Goal: Information Seeking & Learning: Learn about a topic

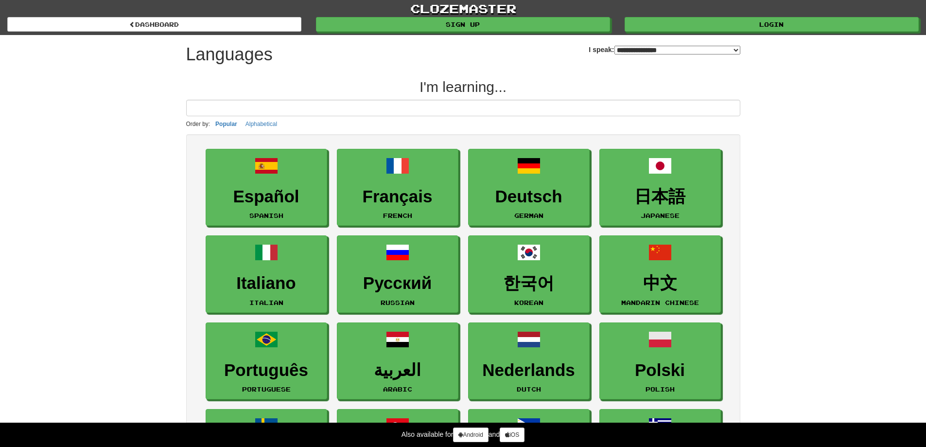
select select "*******"
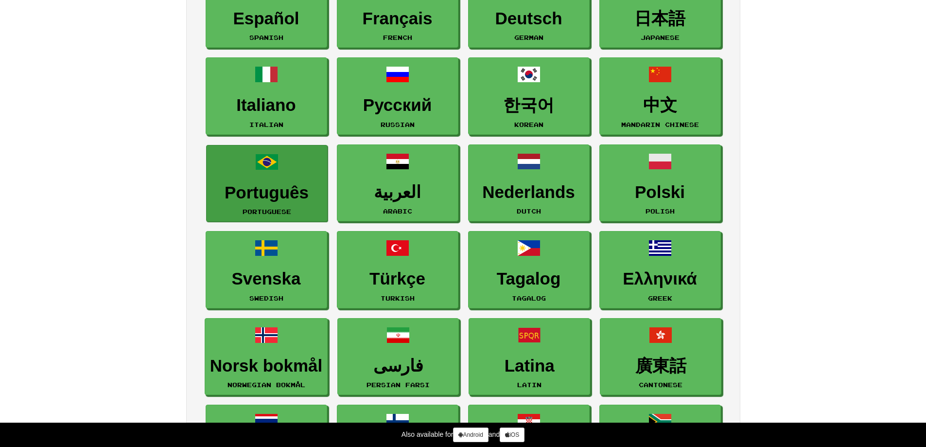
scroll to position [195, 0]
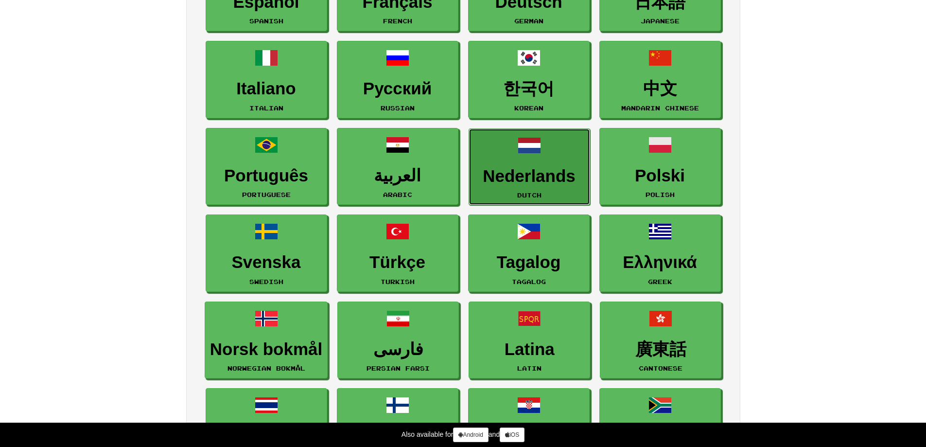
click at [536, 147] on span at bounding box center [529, 145] width 23 height 23
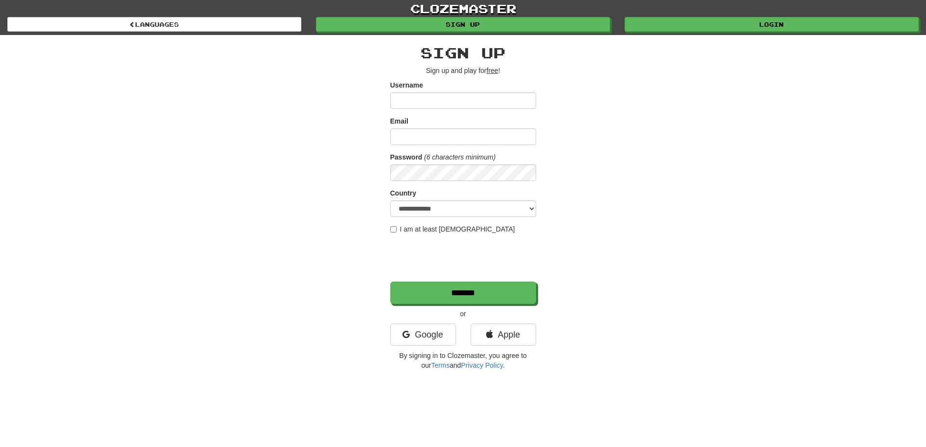
click at [435, 104] on input "Username" at bounding box center [463, 100] width 146 height 17
click at [347, 146] on div "**********" at bounding box center [463, 205] width 569 height 340
click at [429, 340] on link "Google" at bounding box center [423, 334] width 66 height 22
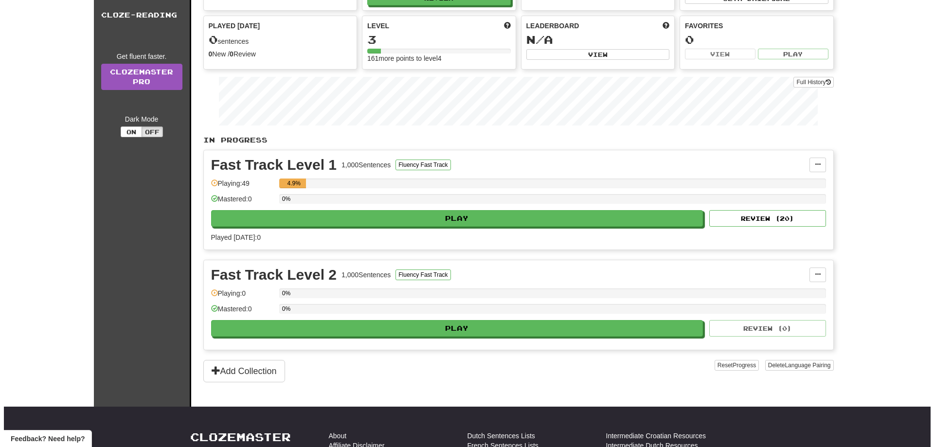
scroll to position [195, 0]
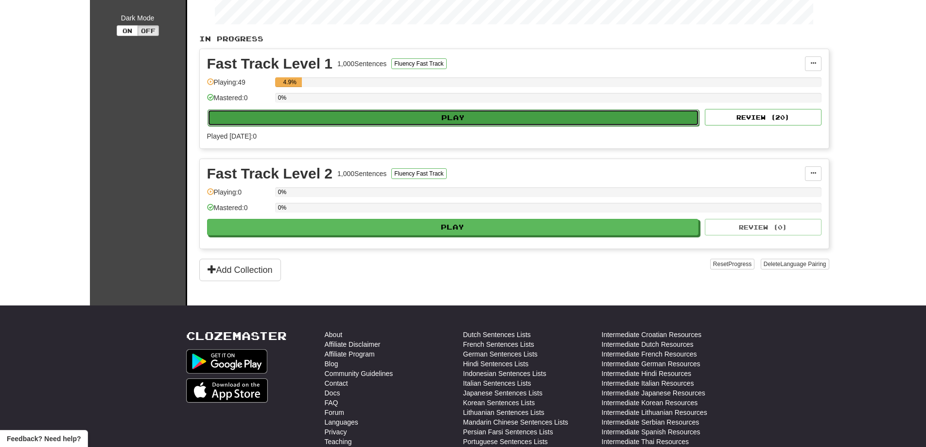
click at [479, 114] on button "Play" at bounding box center [454, 117] width 492 height 17
select select "**"
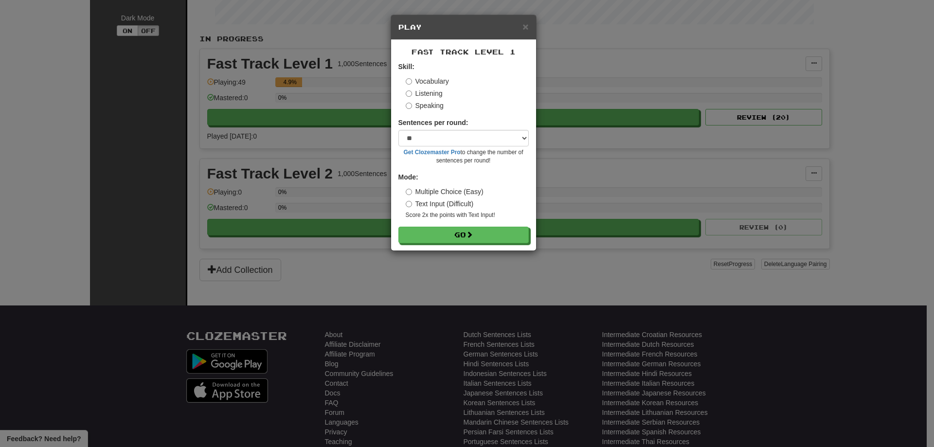
drag, startPoint x: 485, startPoint y: 123, endPoint x: 484, endPoint y: 137, distance: 13.7
click at [485, 126] on div "Sentences per round: * ** ** ** ** ** *** ******** Get Clozemaster Pro to chang…" at bounding box center [463, 141] width 130 height 47
click at [484, 143] on select "* ** ** ** ** ** *** ********" at bounding box center [463, 138] width 130 height 17
click at [548, 178] on div "× Play Fast Track Level 1 Skill: Vocabulary Listening Speaking Sentences per ro…" at bounding box center [467, 223] width 934 height 447
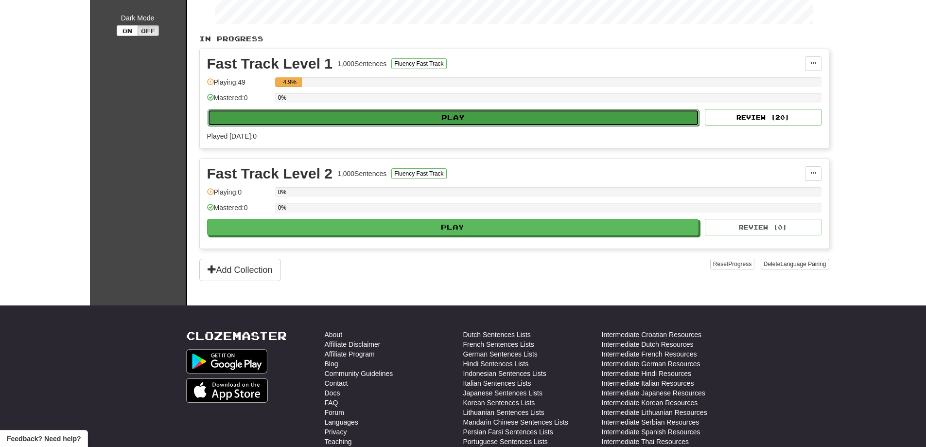
click at [430, 124] on button "Play" at bounding box center [454, 117] width 492 height 17
select select "**"
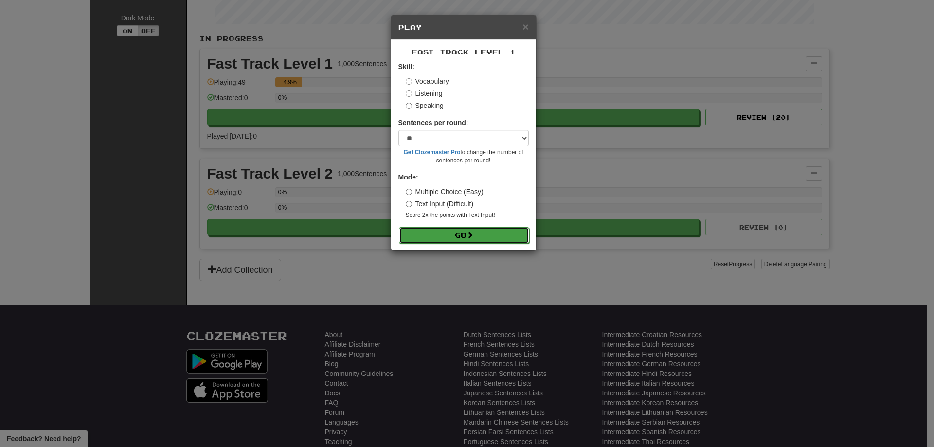
click at [484, 239] on button "Go" at bounding box center [464, 235] width 130 height 17
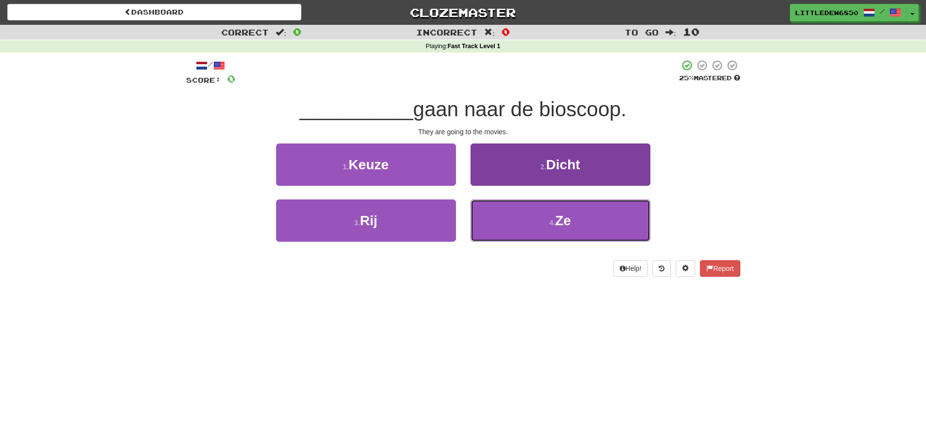
click at [519, 211] on button "4 . Ze" at bounding box center [561, 220] width 180 height 42
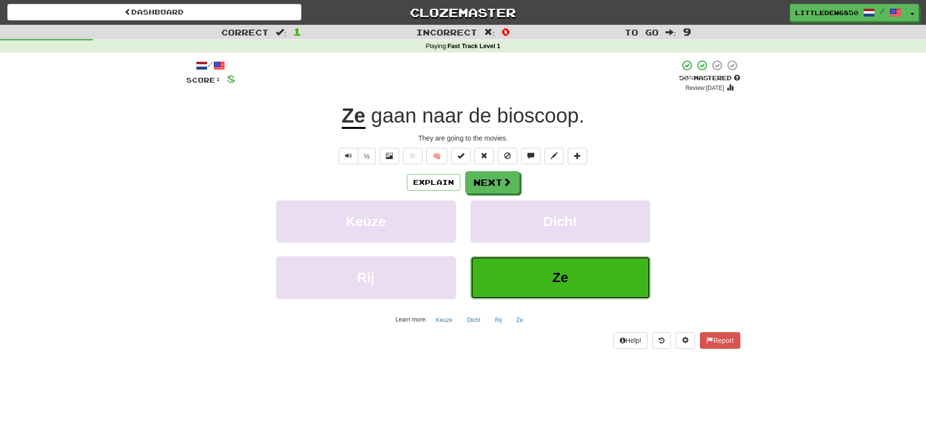
click at [560, 278] on span "Ze" at bounding box center [560, 277] width 16 height 15
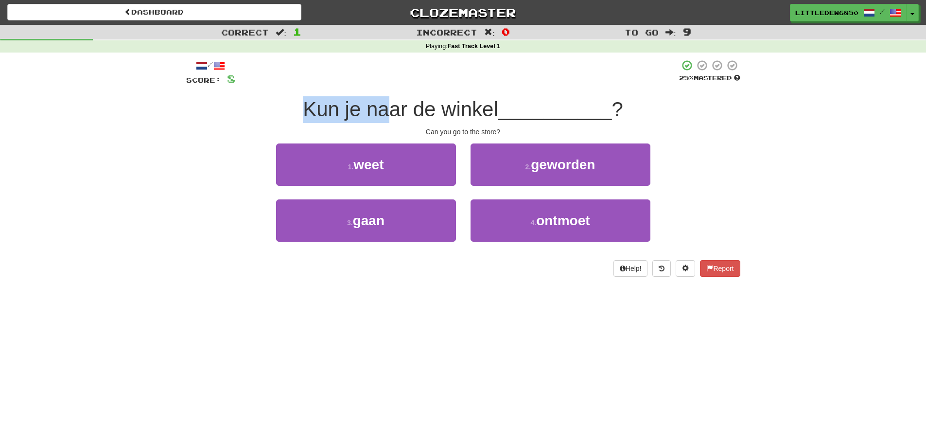
drag, startPoint x: 304, startPoint y: 115, endPoint x: 383, endPoint y: 115, distance: 78.8
click at [383, 115] on span "Kun je naar de winkel" at bounding box center [400, 109] width 195 height 23
click at [377, 125] on div "/ Score: 8 25 % Mastered Kun je naar de winkel __________ ? Can you go to the s…" at bounding box center [463, 167] width 554 height 217
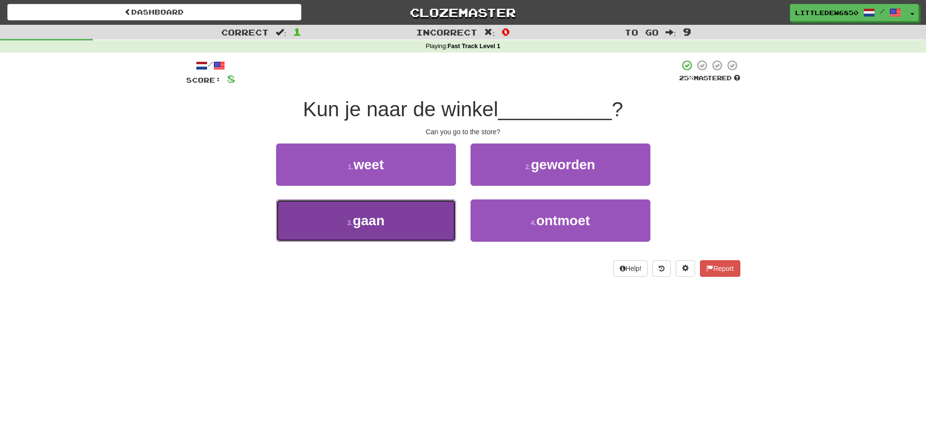
click at [430, 212] on button "3 . gaan" at bounding box center [366, 220] width 180 height 42
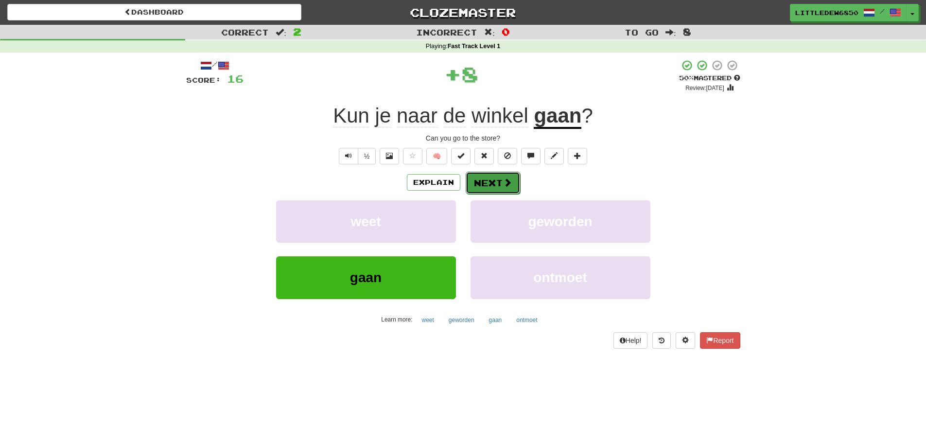
click at [489, 182] on button "Next" at bounding box center [493, 183] width 54 height 22
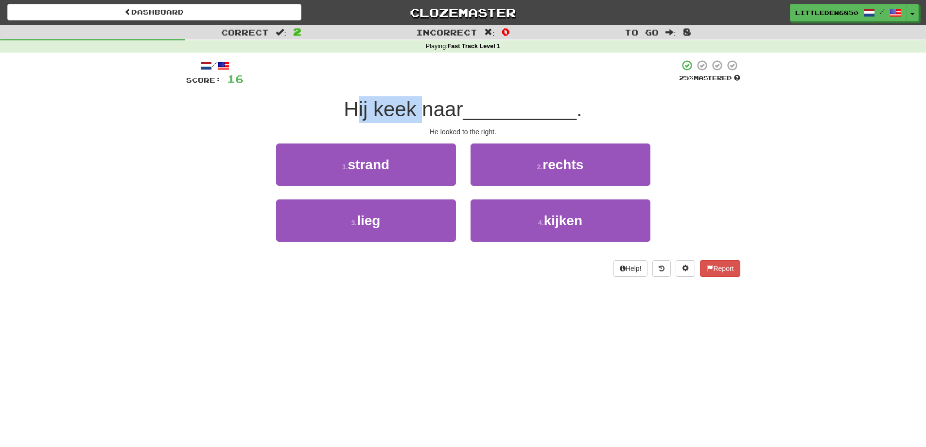
drag, startPoint x: 384, startPoint y: 115, endPoint x: 421, endPoint y: 120, distance: 37.3
click at [421, 120] on span "Hij keek naar" at bounding box center [403, 109] width 119 height 23
click at [421, 121] on div "Hij keek naar __________ ." at bounding box center [463, 109] width 554 height 27
drag, startPoint x: 340, startPoint y: 117, endPoint x: 373, endPoint y: 117, distance: 33.6
click at [373, 117] on div "Hij keek naar __________ ." at bounding box center [463, 109] width 554 height 27
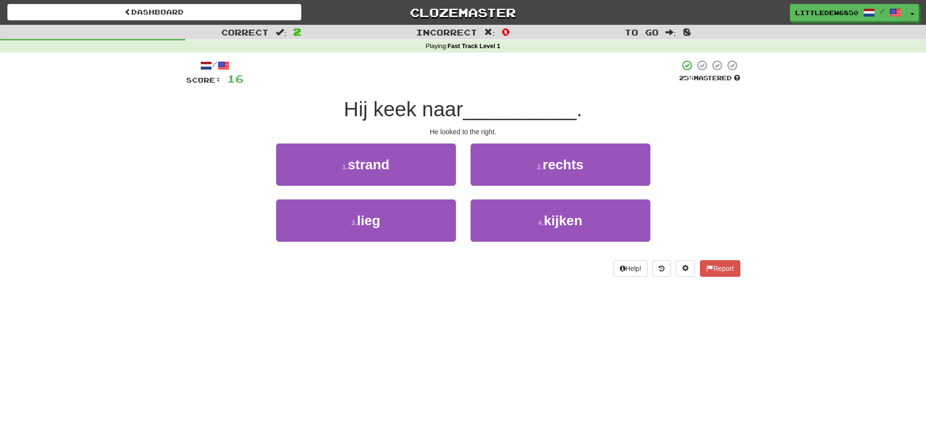
click at [403, 117] on span "Hij keek naar" at bounding box center [403, 109] width 119 height 23
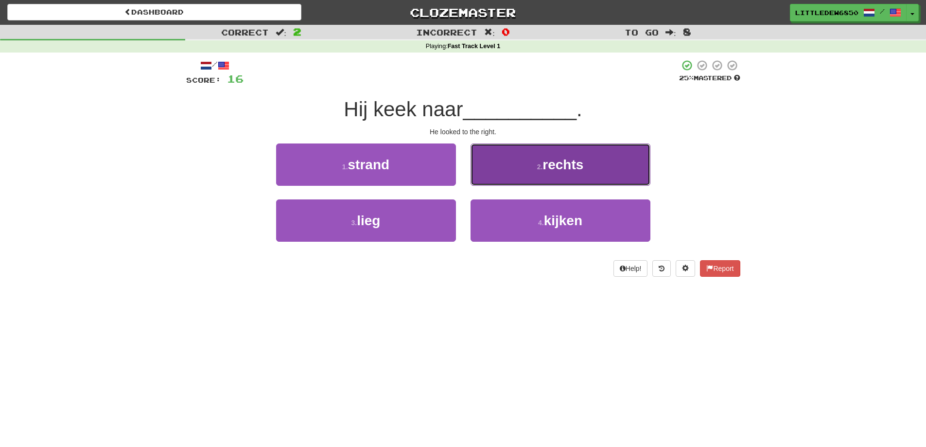
click at [524, 169] on button "2 . rechts" at bounding box center [561, 164] width 180 height 42
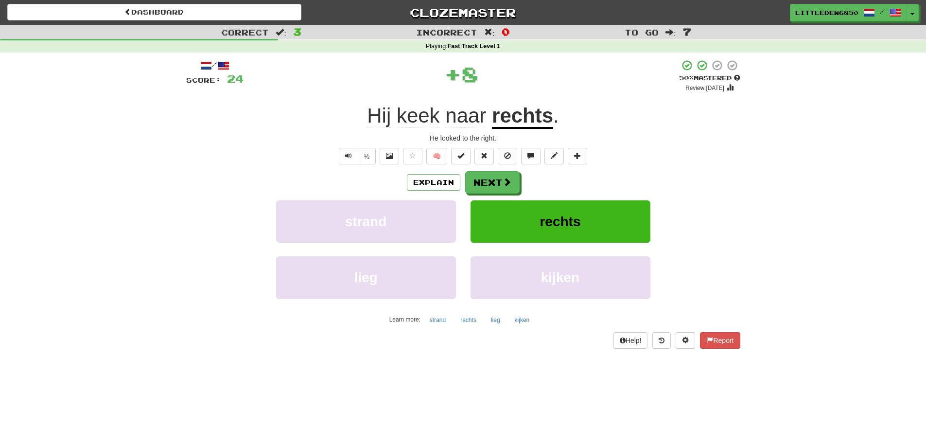
click at [560, 190] on div "Explain Next" at bounding box center [463, 182] width 554 height 22
click at [558, 215] on span "rechts" at bounding box center [560, 221] width 41 height 15
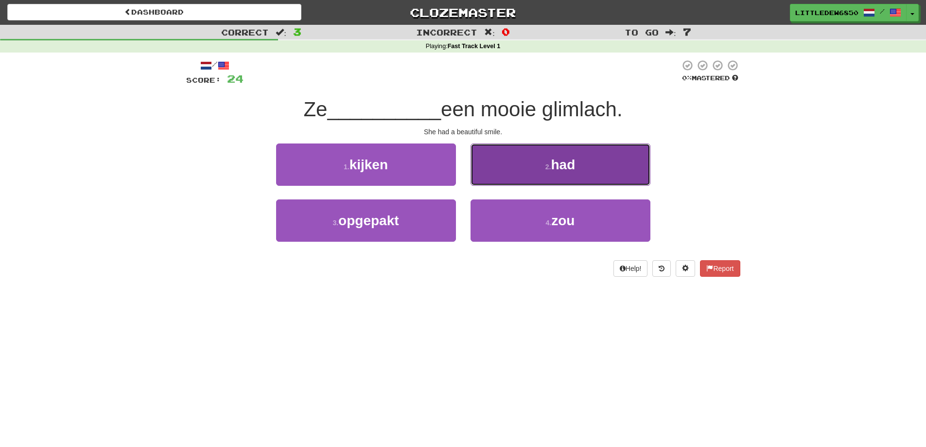
click at [482, 163] on button "2 . had" at bounding box center [561, 164] width 180 height 42
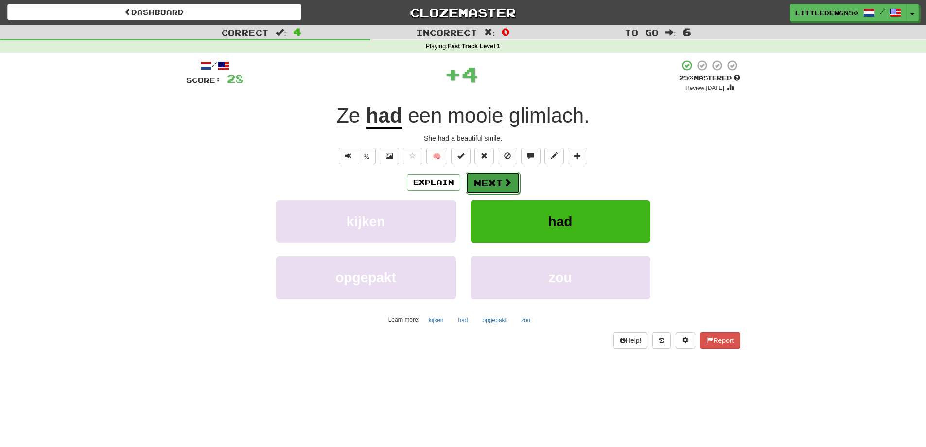
click at [489, 181] on button "Next" at bounding box center [493, 183] width 54 height 22
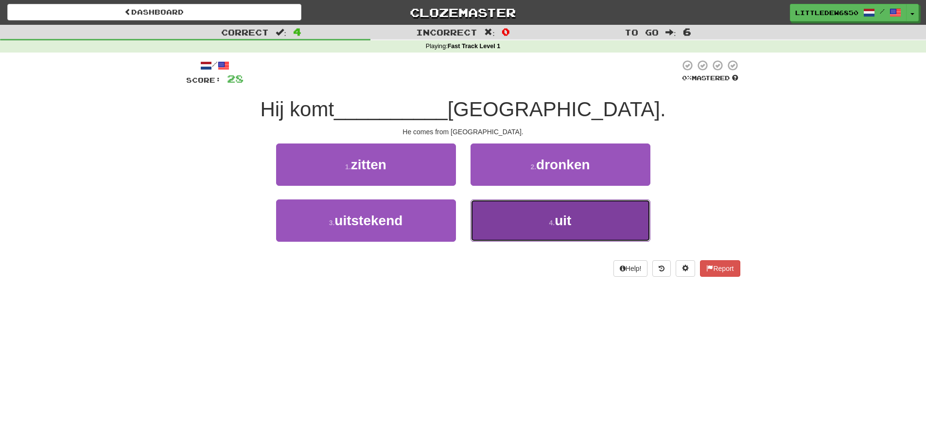
click at [565, 230] on button "4 . uit" at bounding box center [561, 220] width 180 height 42
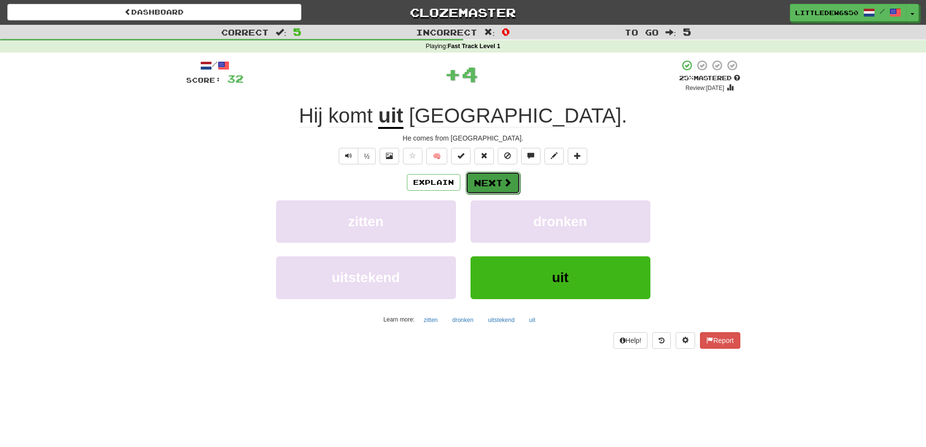
click at [503, 185] on span at bounding box center [507, 182] width 9 height 9
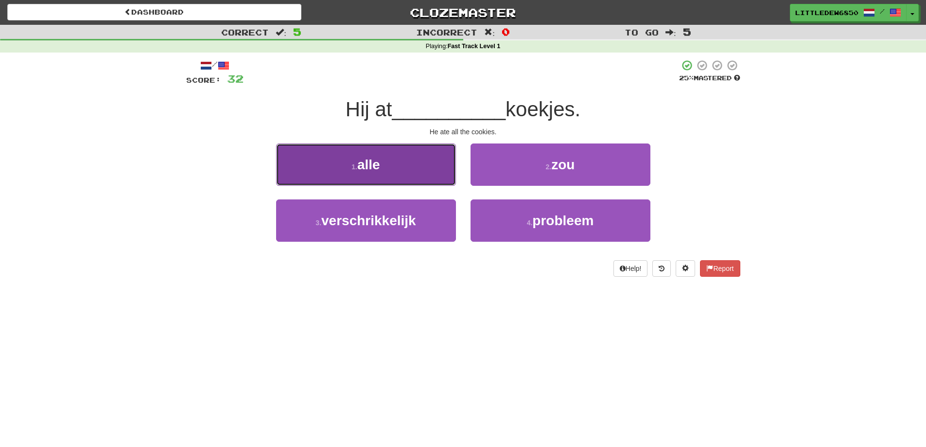
click at [383, 172] on button "1 . alle" at bounding box center [366, 164] width 180 height 42
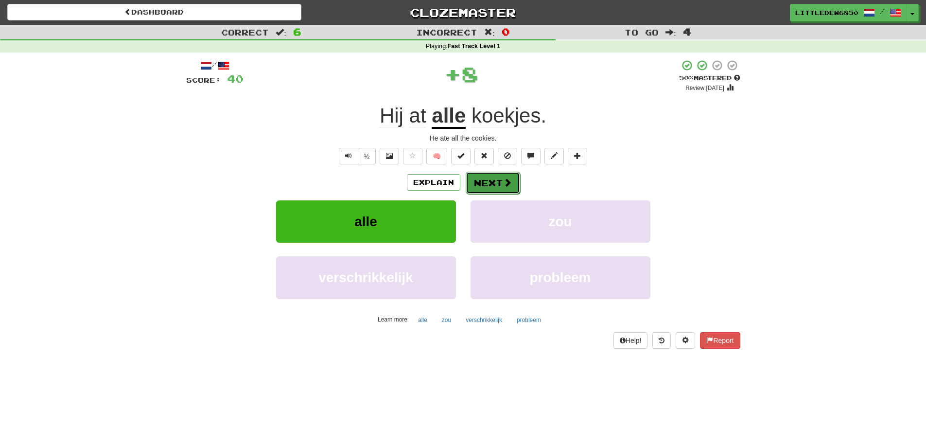
click at [489, 183] on button "Next" at bounding box center [493, 183] width 54 height 22
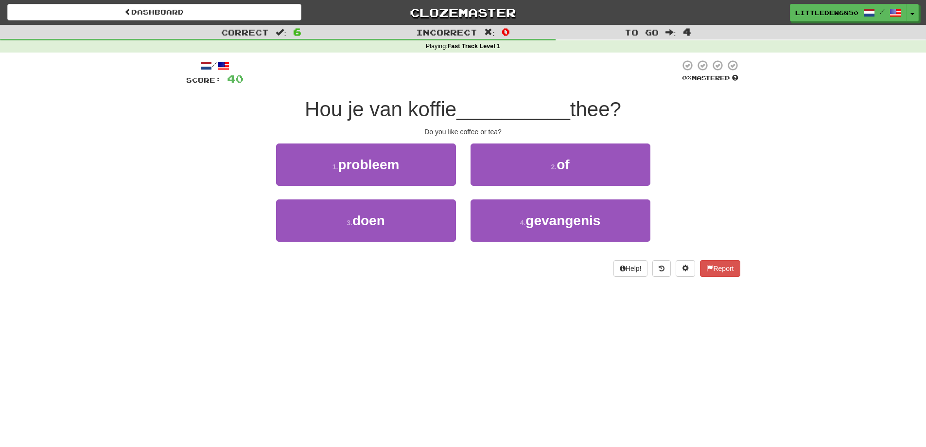
click at [503, 142] on div "/ Score: 40 0 % Mastered Hou je van koffie __________ thee? Do you like coffee …" at bounding box center [463, 167] width 554 height 217
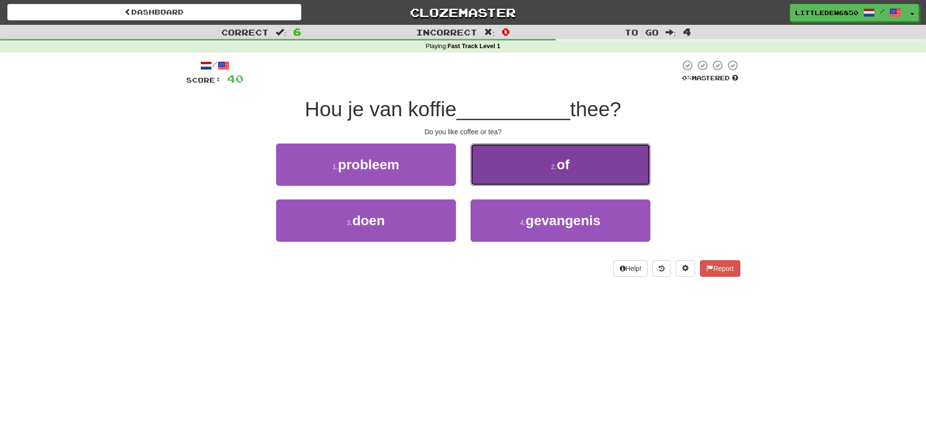
click at [506, 162] on button "2 . of" at bounding box center [561, 164] width 180 height 42
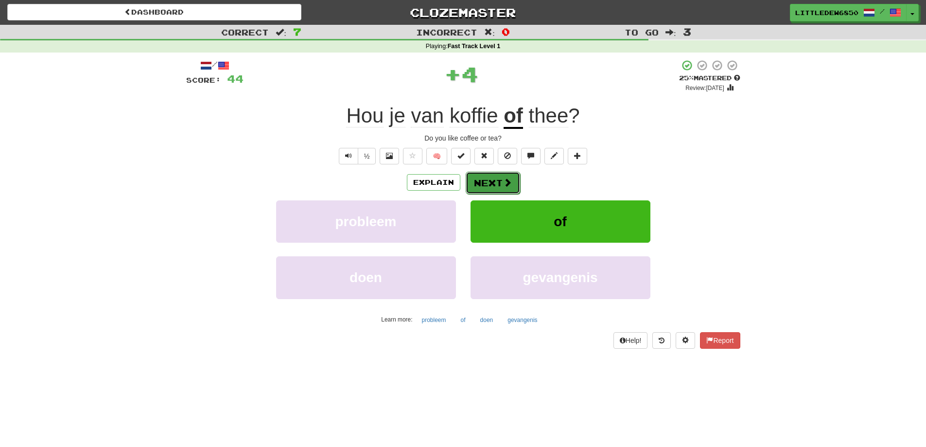
click at [497, 187] on button "Next" at bounding box center [493, 183] width 54 height 22
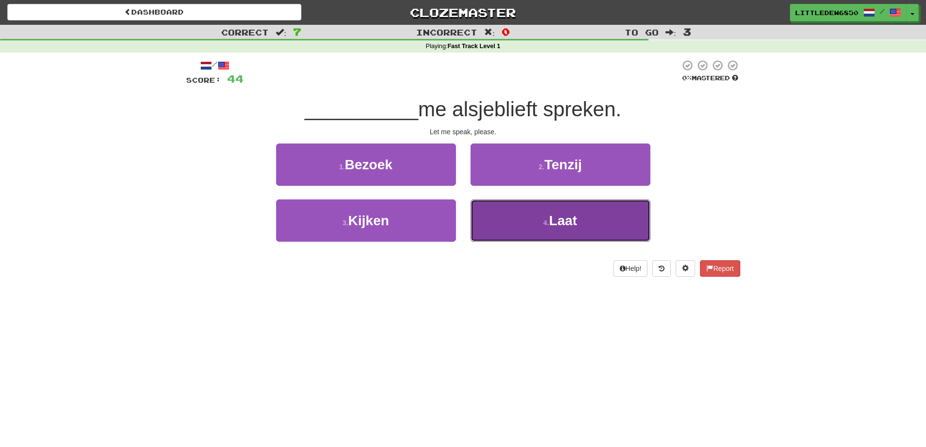
click at [535, 223] on button "4 . Laat" at bounding box center [561, 220] width 180 height 42
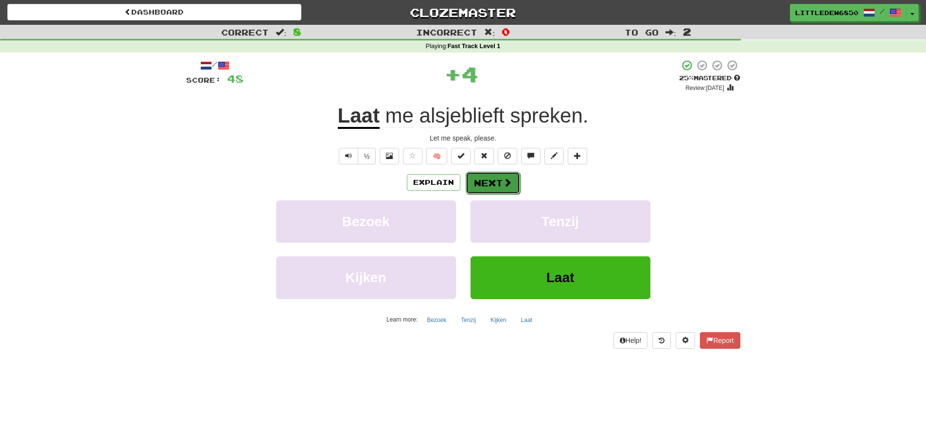
click at [501, 181] on button "Next" at bounding box center [493, 183] width 54 height 22
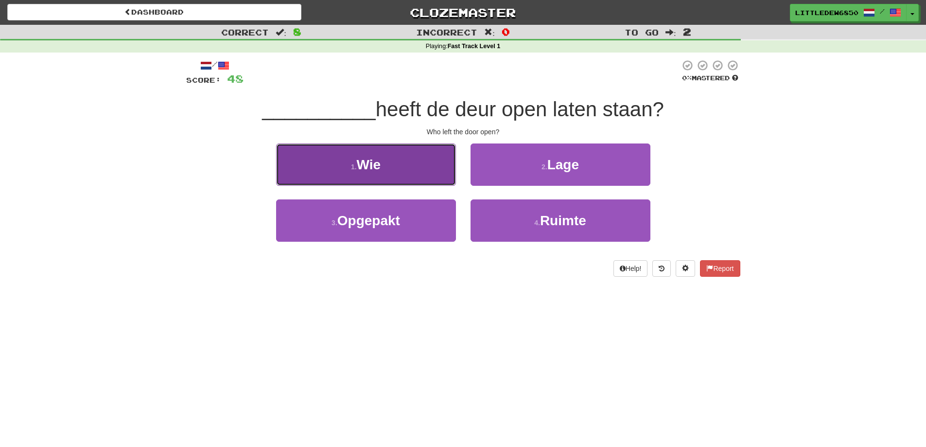
click at [414, 162] on button "1 . Wie" at bounding box center [366, 164] width 180 height 42
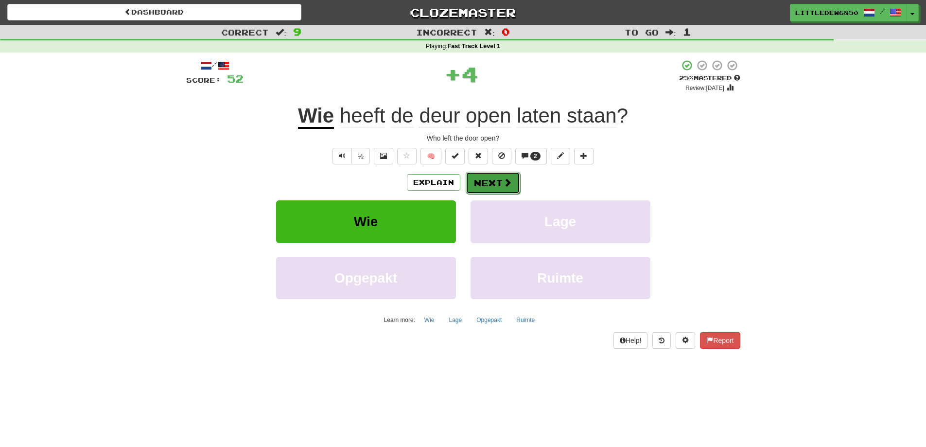
click at [489, 188] on button "Next" at bounding box center [493, 183] width 54 height 22
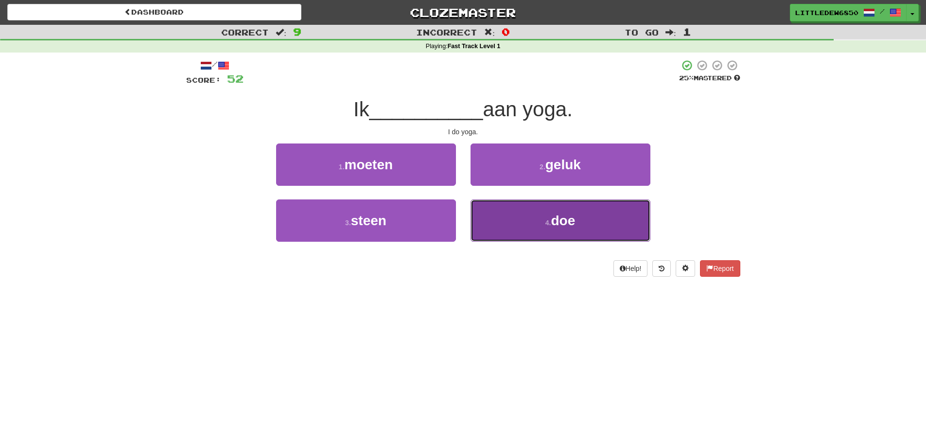
click at [531, 208] on button "4 . doe" at bounding box center [561, 220] width 180 height 42
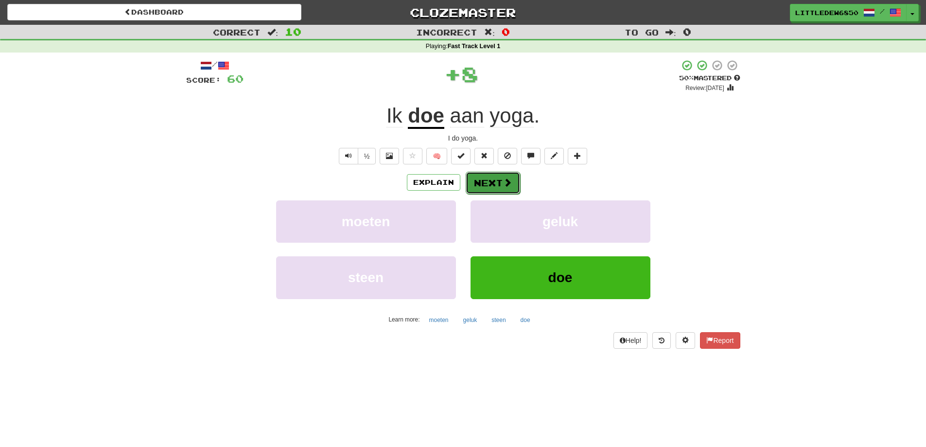
click at [493, 177] on button "Next" at bounding box center [493, 183] width 54 height 22
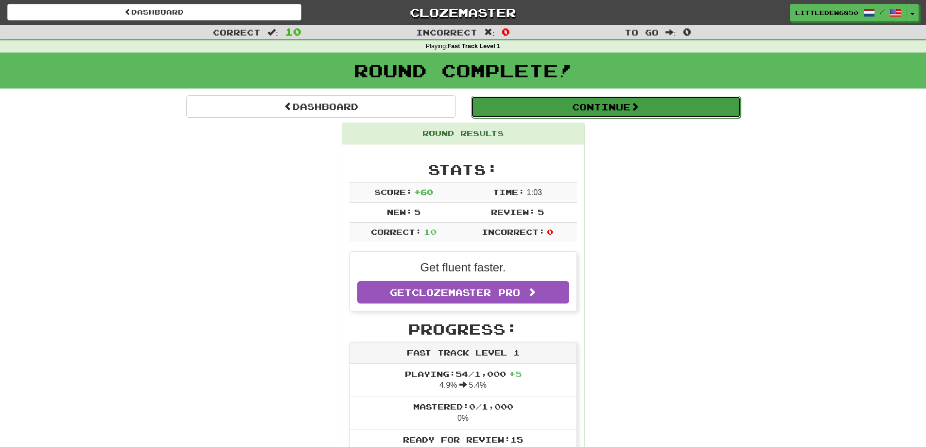
click at [503, 111] on button "Continue" at bounding box center [606, 107] width 270 height 22
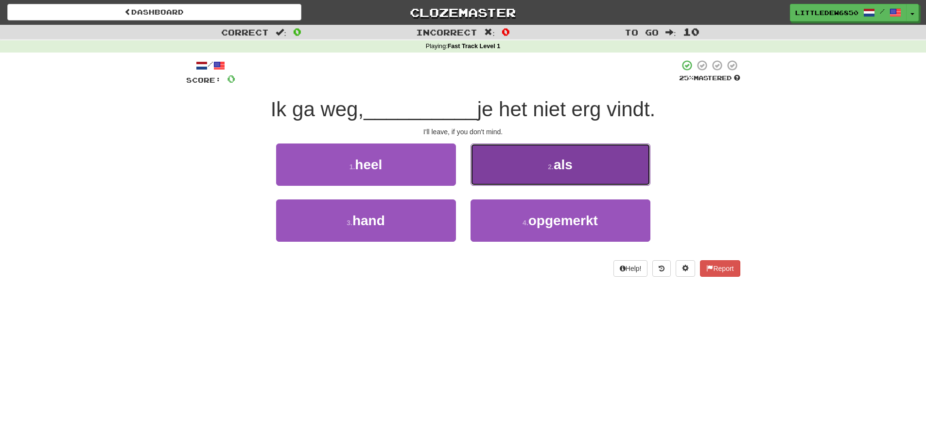
click at [499, 155] on button "2 . als" at bounding box center [561, 164] width 180 height 42
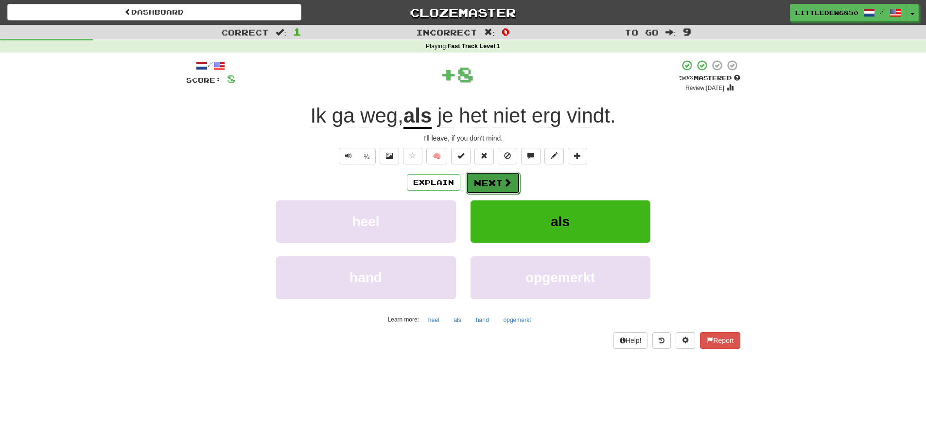
click at [488, 190] on button "Next" at bounding box center [493, 183] width 54 height 22
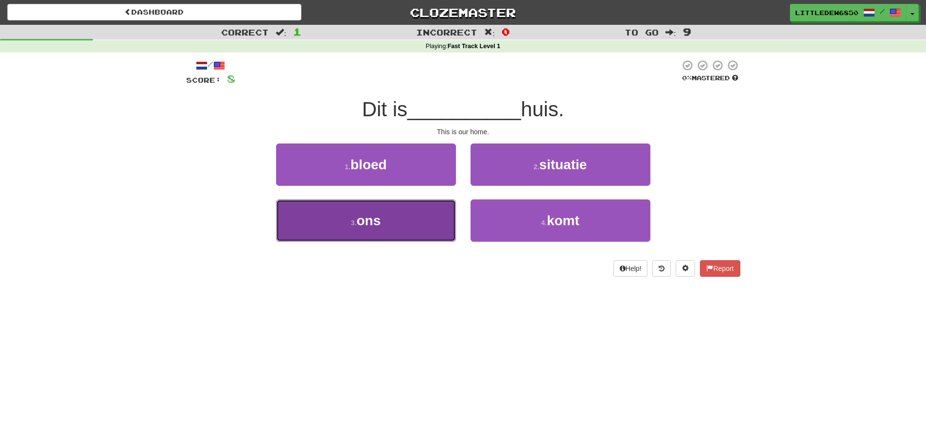
click at [430, 229] on button "3 . ons" at bounding box center [366, 220] width 180 height 42
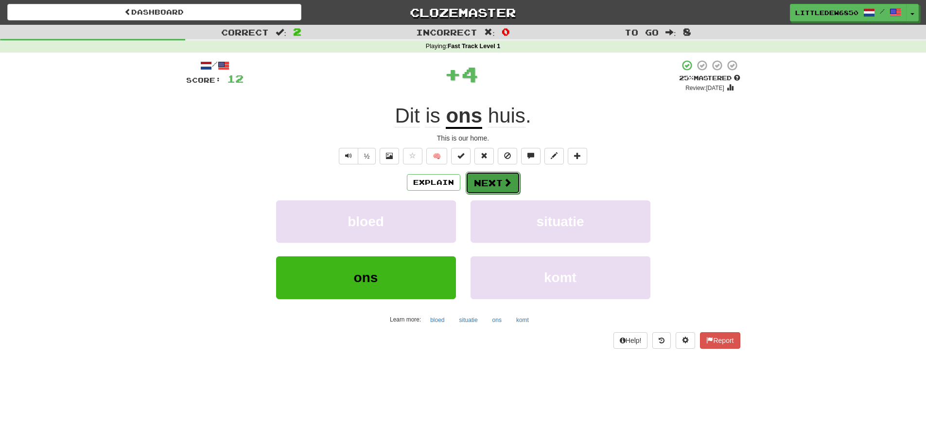
click at [492, 182] on button "Next" at bounding box center [493, 183] width 54 height 22
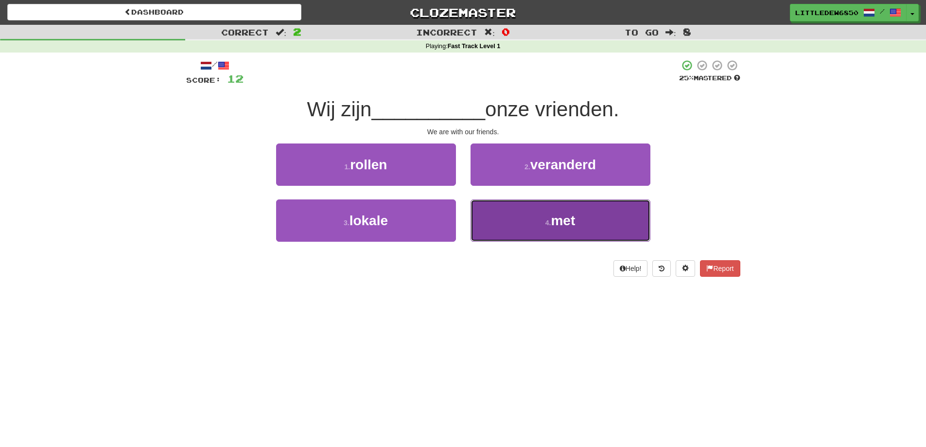
click at [529, 205] on button "4 . met" at bounding box center [561, 220] width 180 height 42
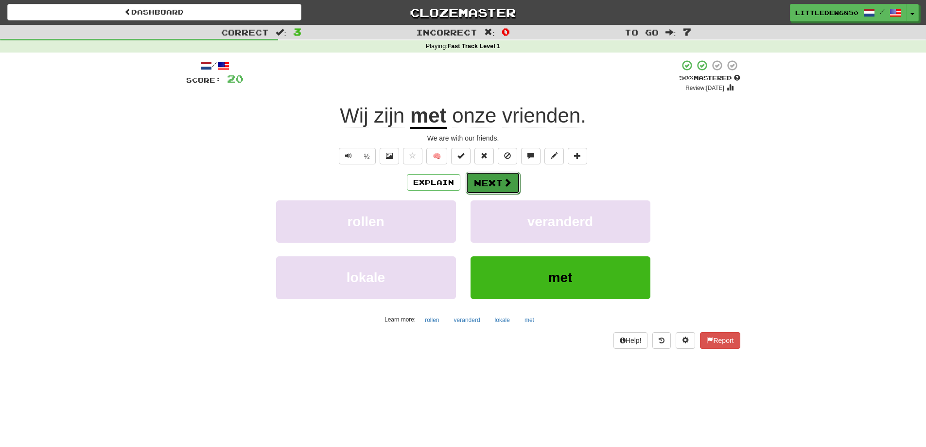
click at [502, 189] on button "Next" at bounding box center [493, 183] width 54 height 22
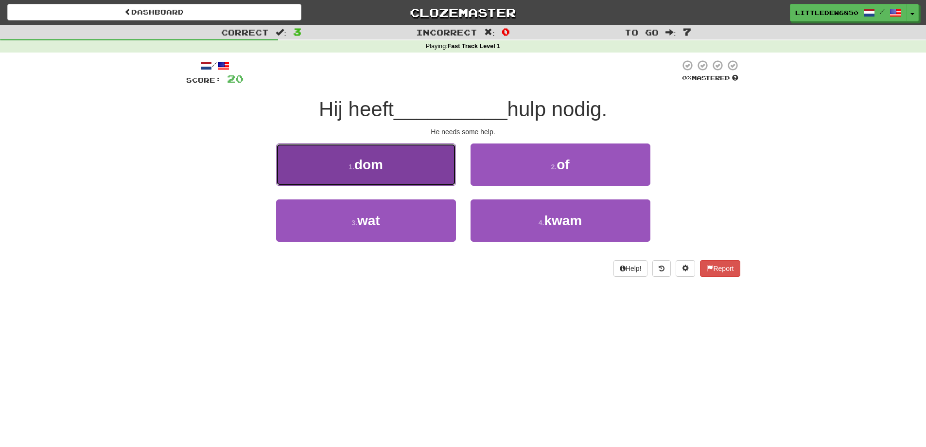
click at [419, 170] on button "1 . dom" at bounding box center [366, 164] width 180 height 42
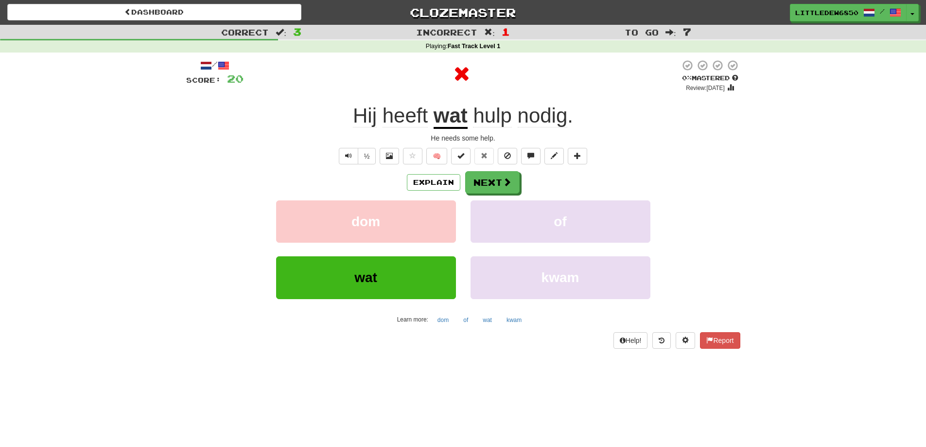
click at [490, 195] on div "Explain Next dom of wat kwam Learn more: dom of wat kwam" at bounding box center [463, 249] width 554 height 156
click at [490, 194] on div "Explain Next dom of wat kwam Learn more: dom of wat kwam" at bounding box center [463, 249] width 554 height 156
click at [491, 187] on button "Next" at bounding box center [493, 183] width 54 height 22
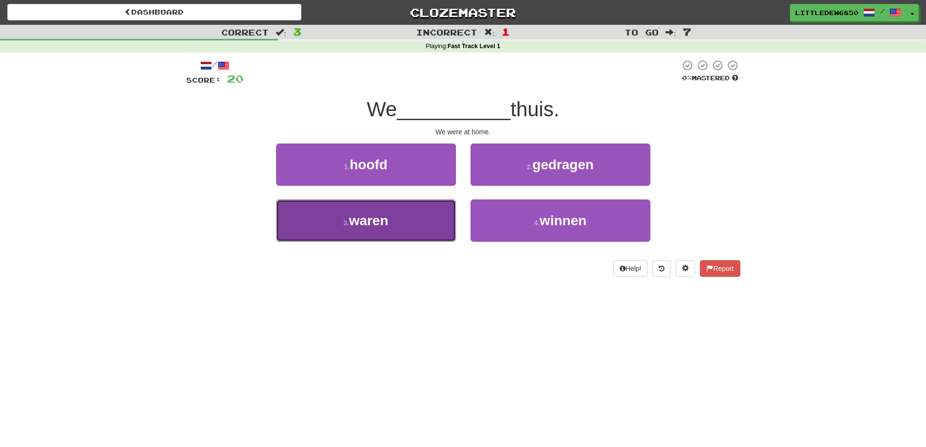
click at [436, 216] on button "3 . waren" at bounding box center [366, 220] width 180 height 42
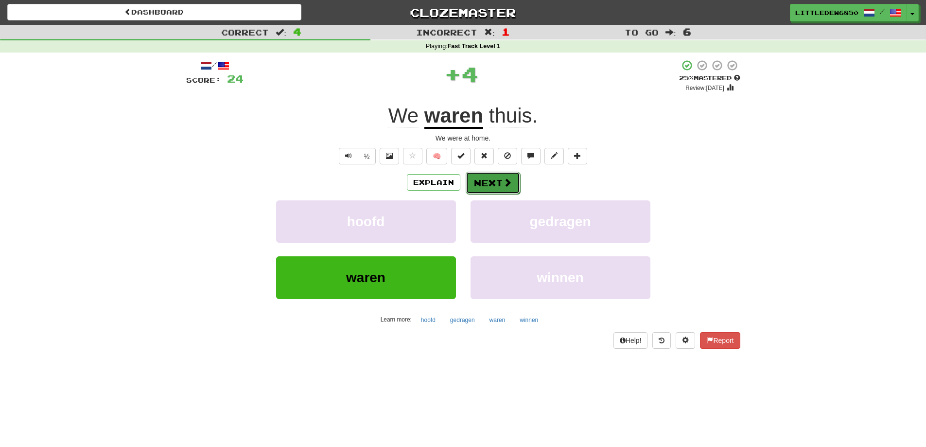
click at [490, 181] on button "Next" at bounding box center [493, 183] width 54 height 22
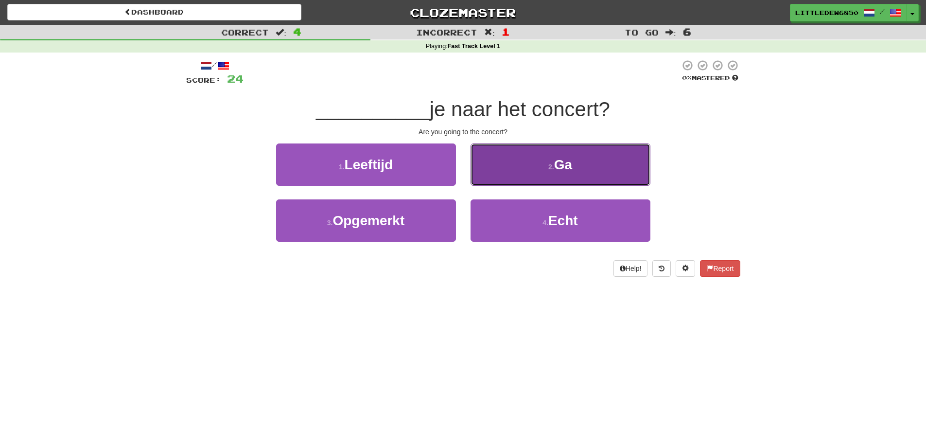
click at [514, 158] on button "2 . Ga" at bounding box center [561, 164] width 180 height 42
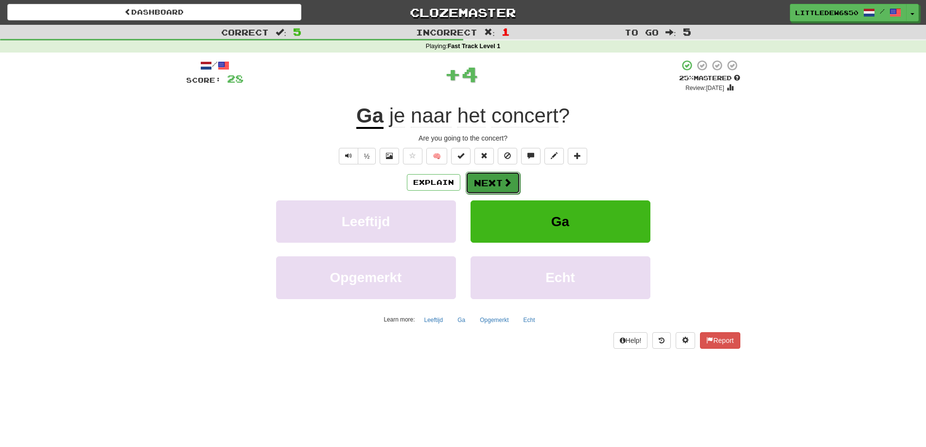
click at [495, 187] on button "Next" at bounding box center [493, 183] width 54 height 22
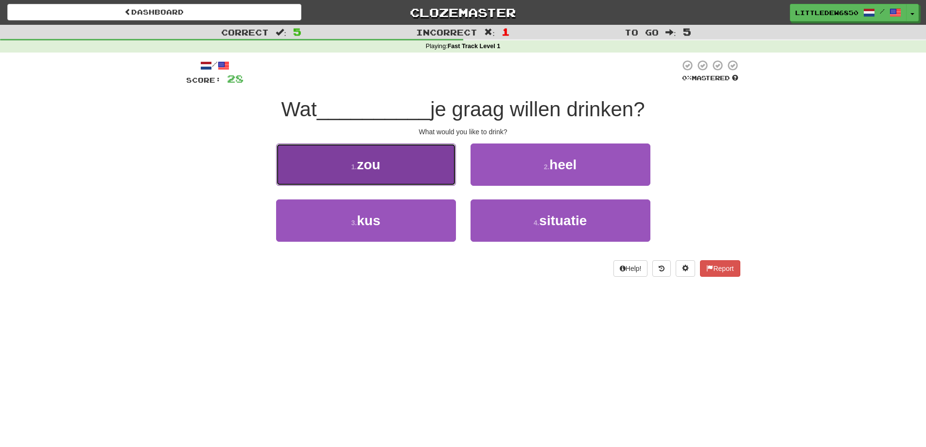
click at [428, 178] on button "1 . zou" at bounding box center [366, 164] width 180 height 42
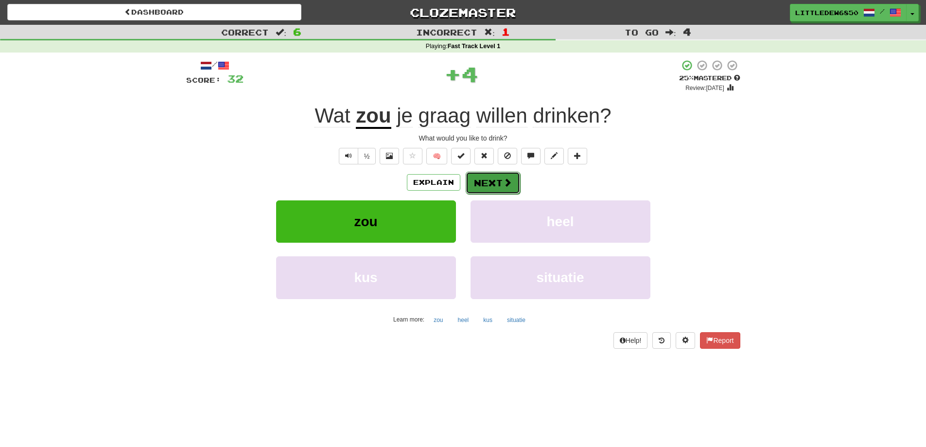
click at [485, 180] on button "Next" at bounding box center [493, 183] width 54 height 22
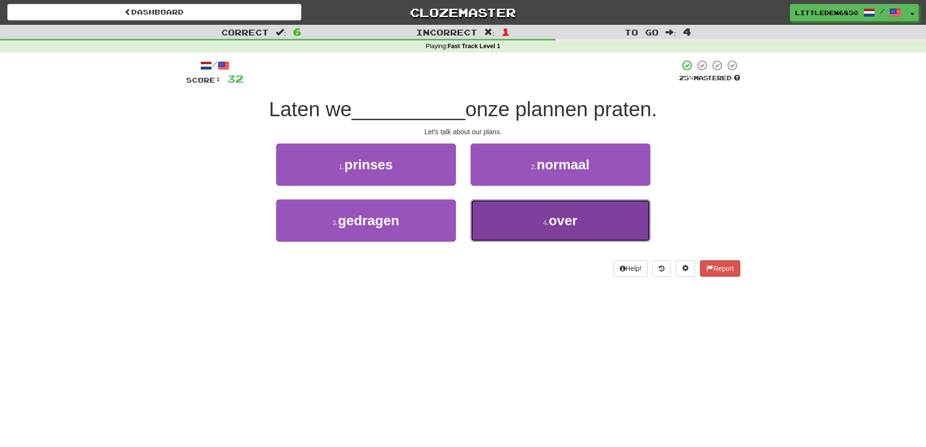
click at [510, 215] on button "4 . over" at bounding box center [561, 220] width 180 height 42
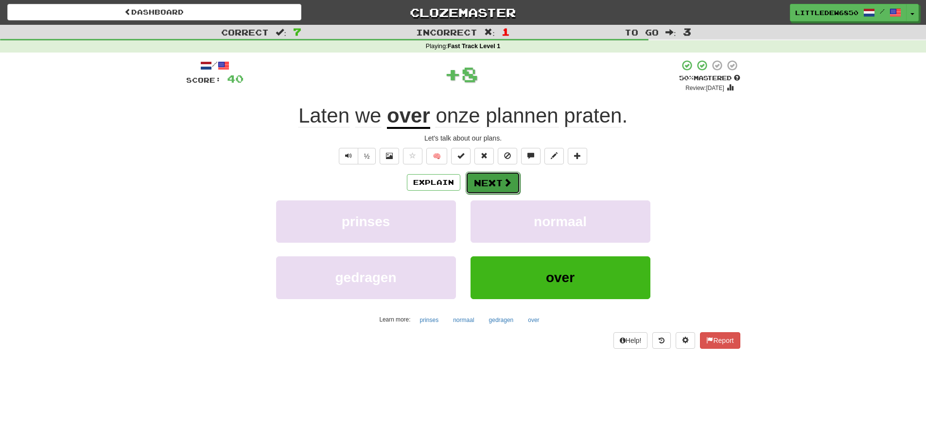
click at [494, 188] on button "Next" at bounding box center [493, 183] width 54 height 22
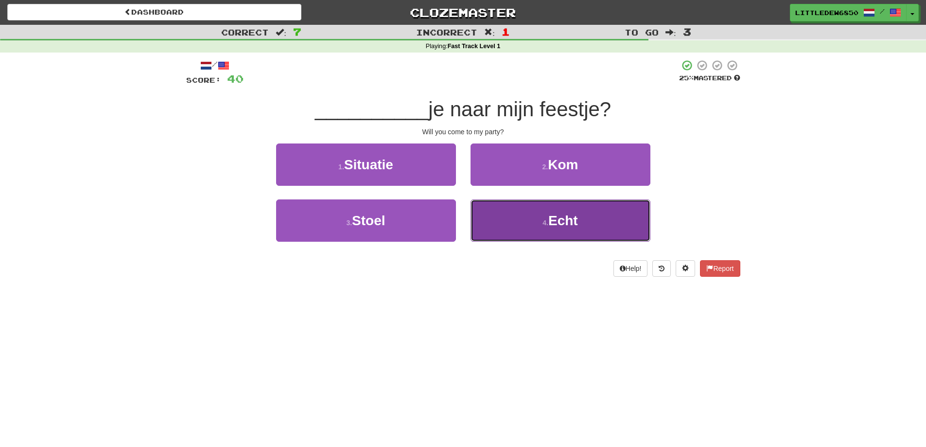
click at [507, 211] on button "4 . Echt" at bounding box center [561, 220] width 180 height 42
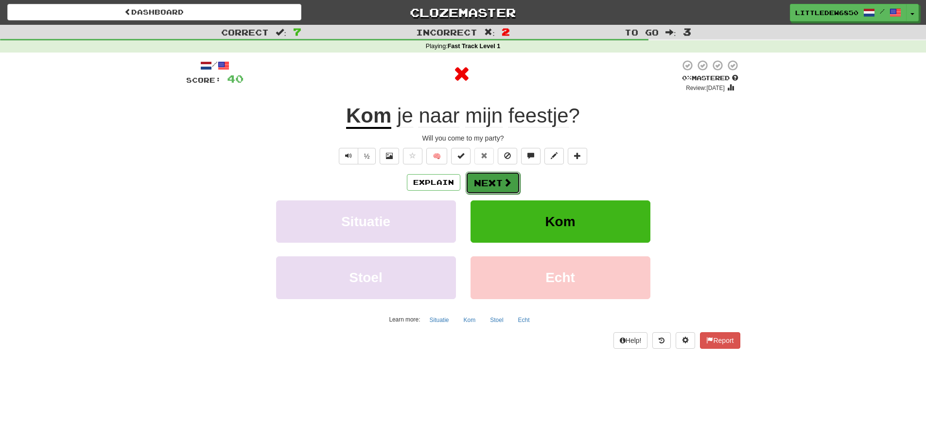
click at [479, 180] on button "Next" at bounding box center [493, 183] width 54 height 22
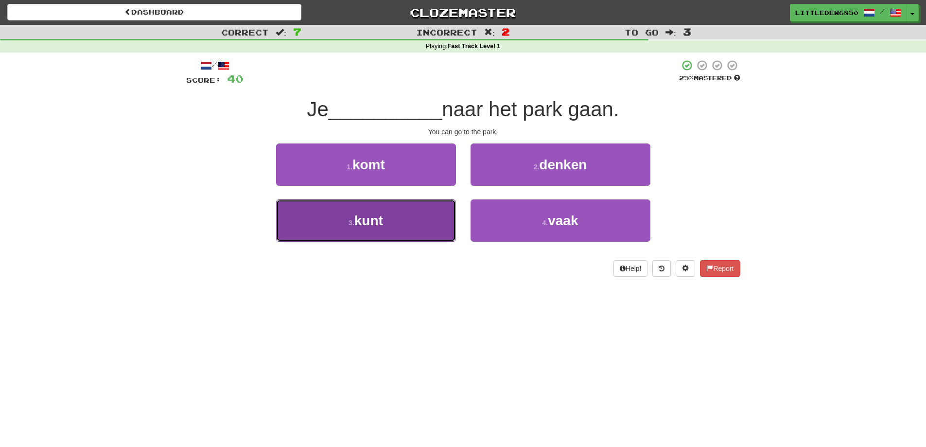
click at [414, 236] on button "3 . kunt" at bounding box center [366, 220] width 180 height 42
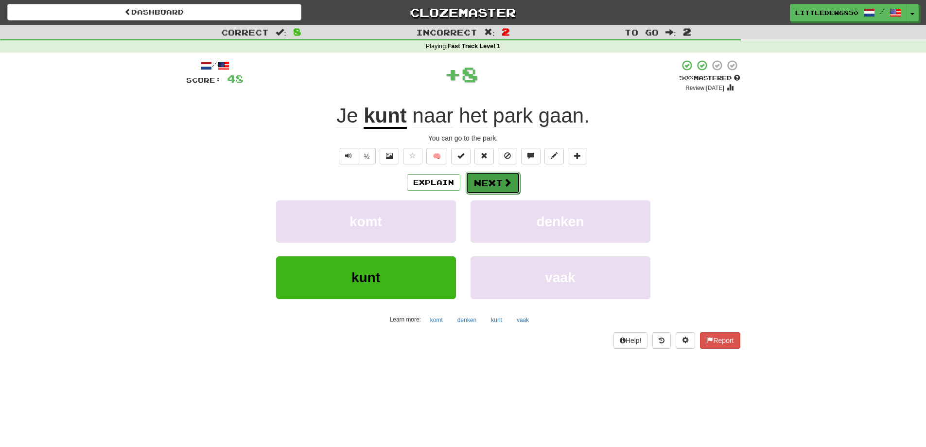
click at [497, 187] on button "Next" at bounding box center [493, 183] width 54 height 22
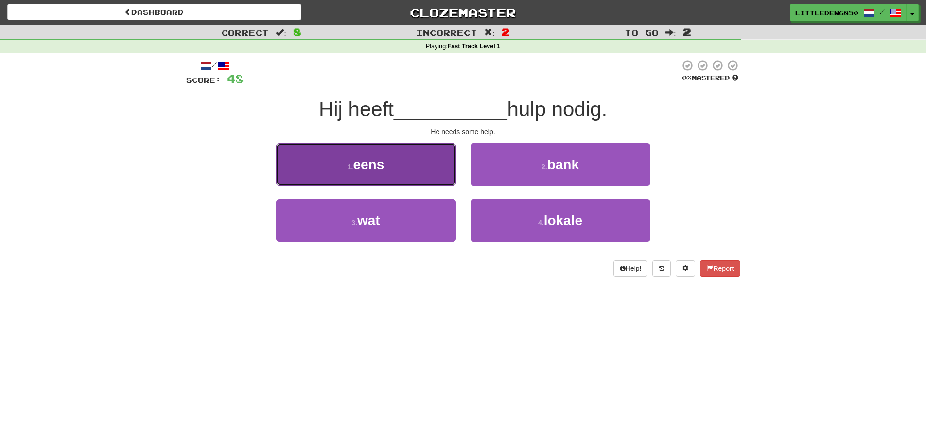
click at [430, 183] on button "1 . eens" at bounding box center [366, 164] width 180 height 42
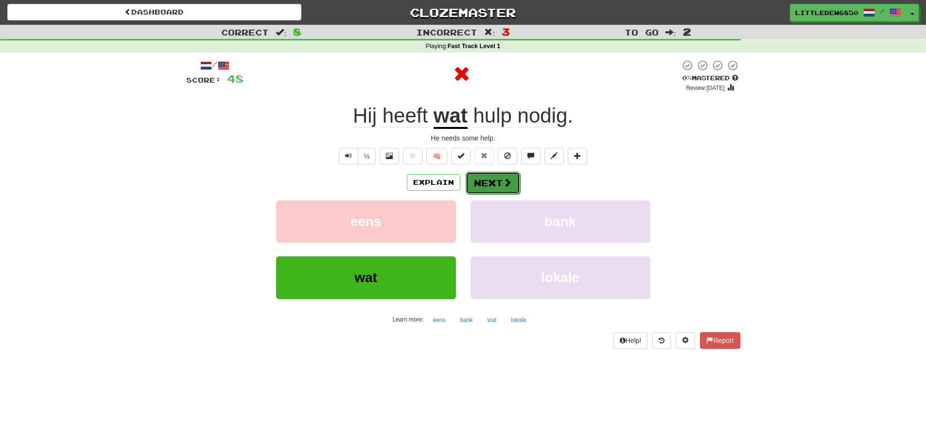
click at [473, 183] on button "Next" at bounding box center [493, 183] width 54 height 22
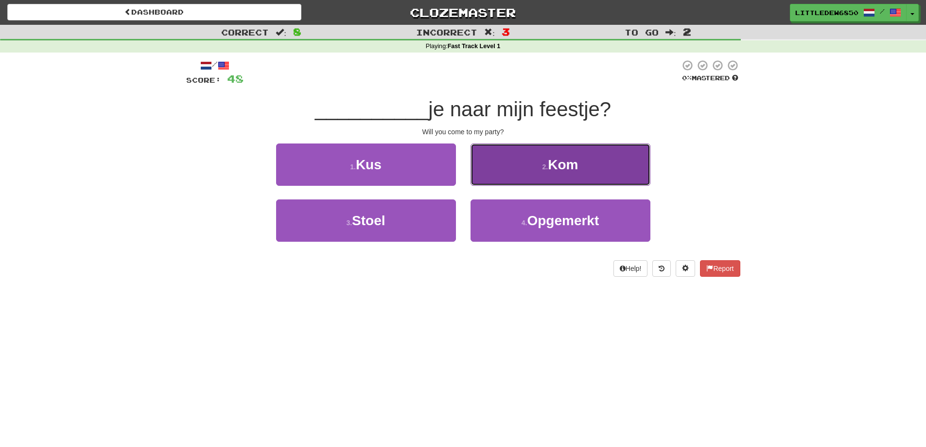
click at [537, 182] on button "2 . Kom" at bounding box center [561, 164] width 180 height 42
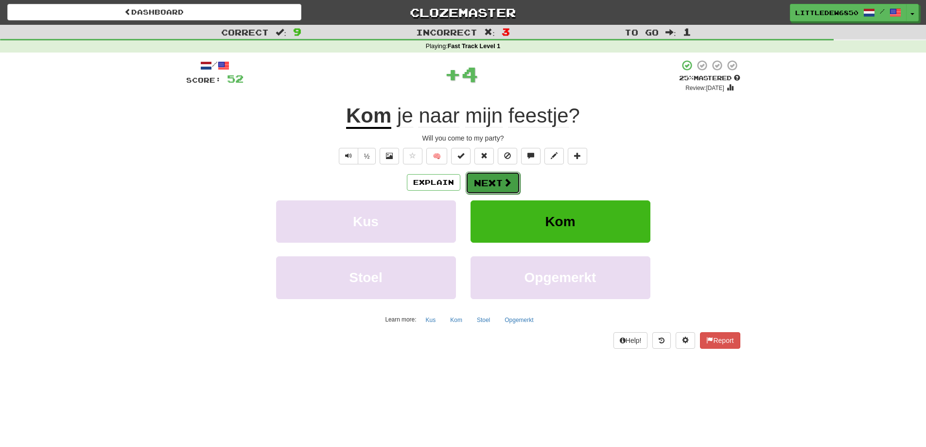
click at [485, 187] on button "Next" at bounding box center [493, 183] width 54 height 22
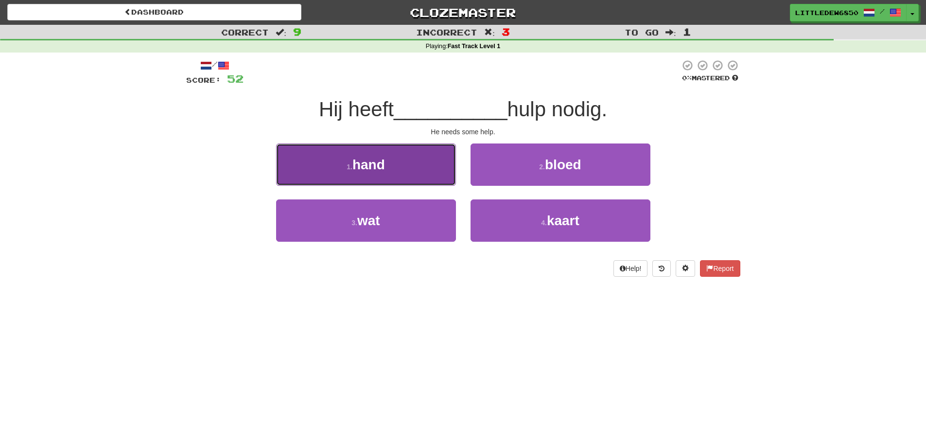
click at [437, 174] on button "1 . hand" at bounding box center [366, 164] width 180 height 42
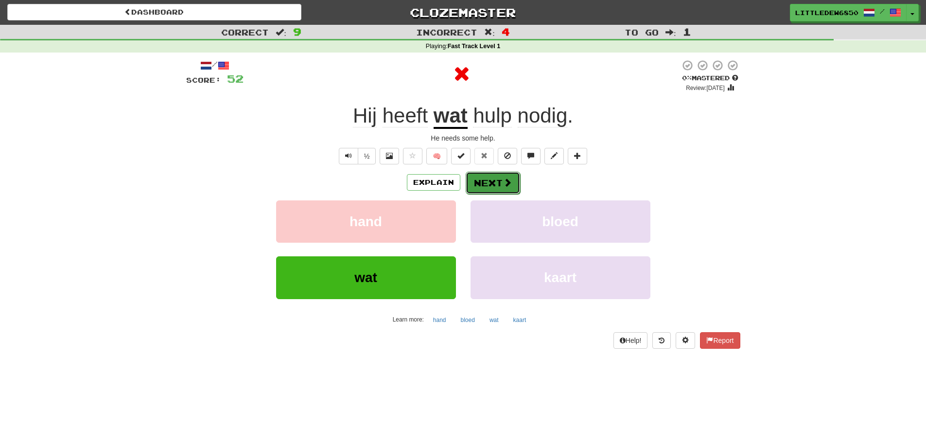
click at [487, 183] on button "Next" at bounding box center [493, 183] width 54 height 22
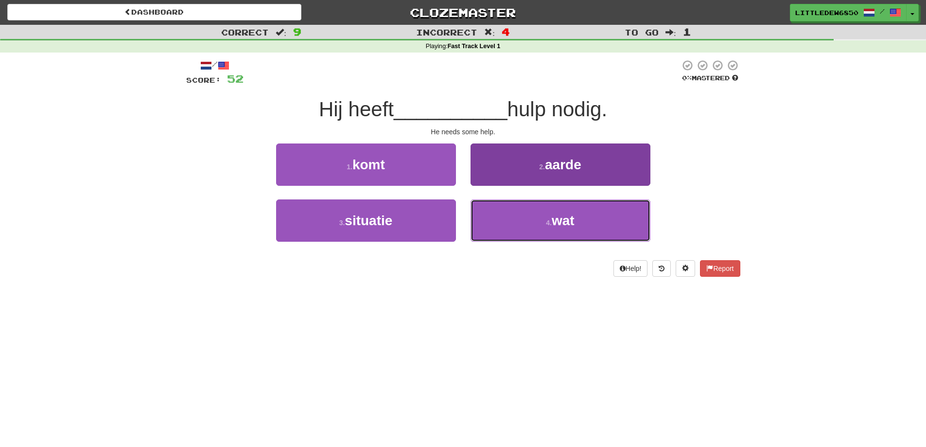
click at [497, 211] on button "4 . wat" at bounding box center [561, 220] width 180 height 42
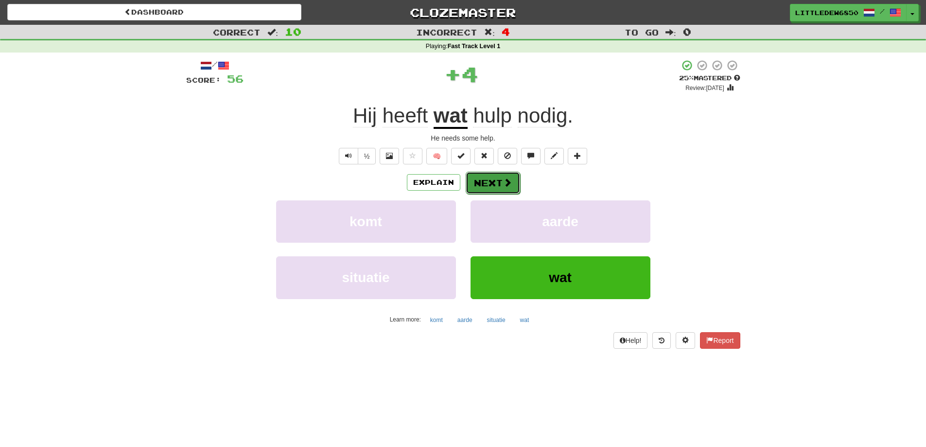
click at [477, 184] on button "Next" at bounding box center [493, 183] width 54 height 22
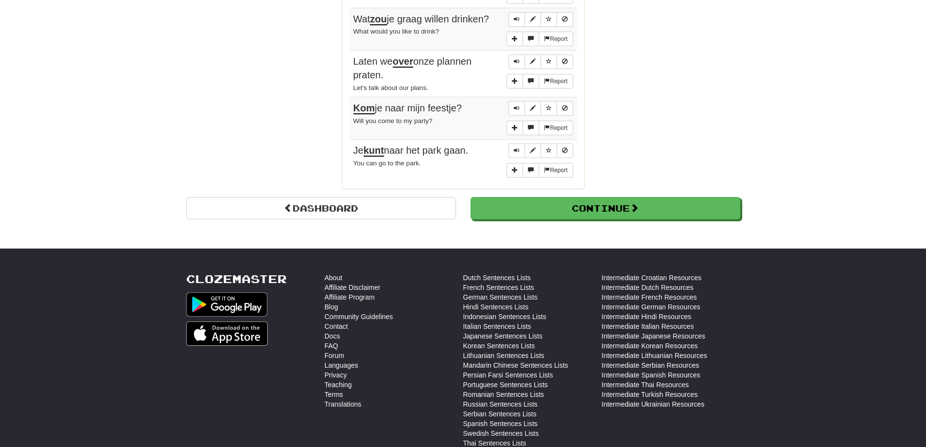
scroll to position [954, 0]
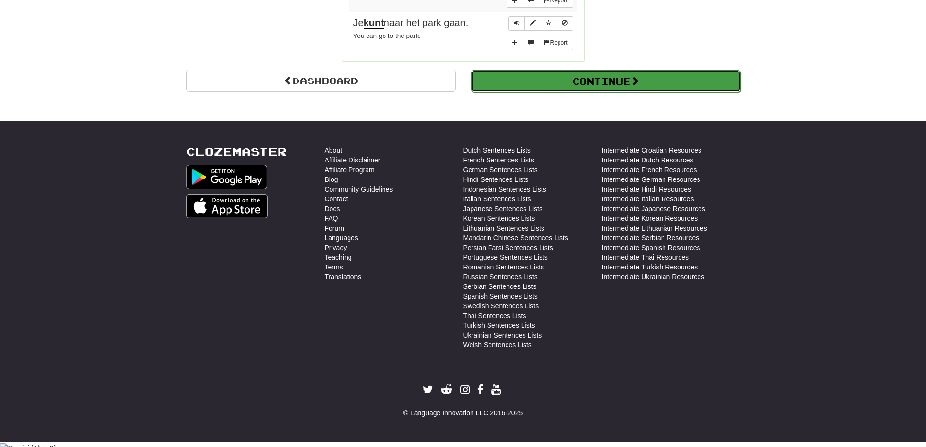
click at [601, 92] on button "Continue" at bounding box center [606, 81] width 270 height 22
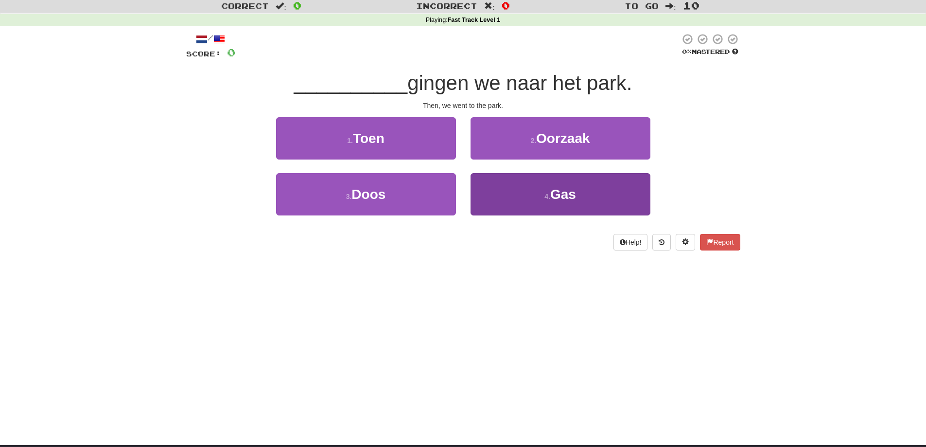
scroll to position [0, 0]
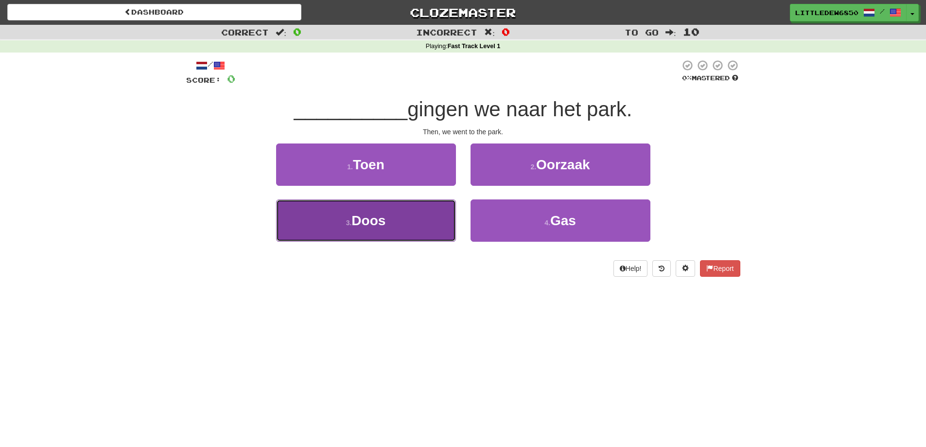
click at [298, 205] on button "3 . Doos" at bounding box center [366, 220] width 180 height 42
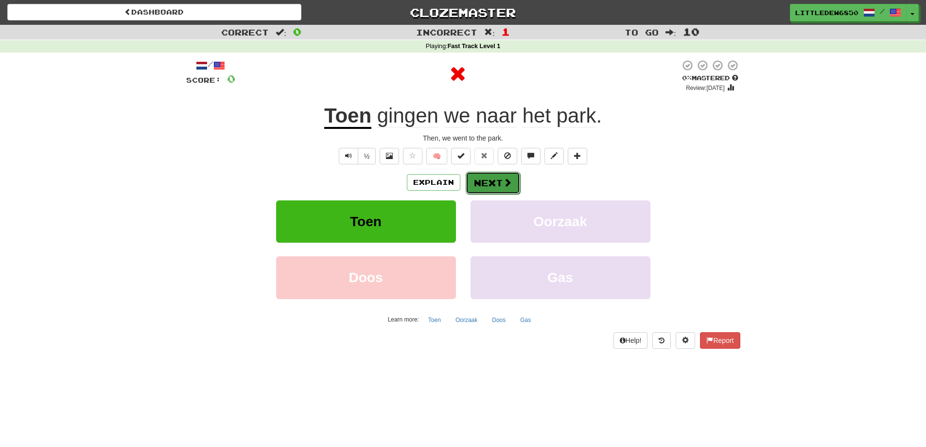
click at [500, 173] on button "Next" at bounding box center [493, 183] width 54 height 22
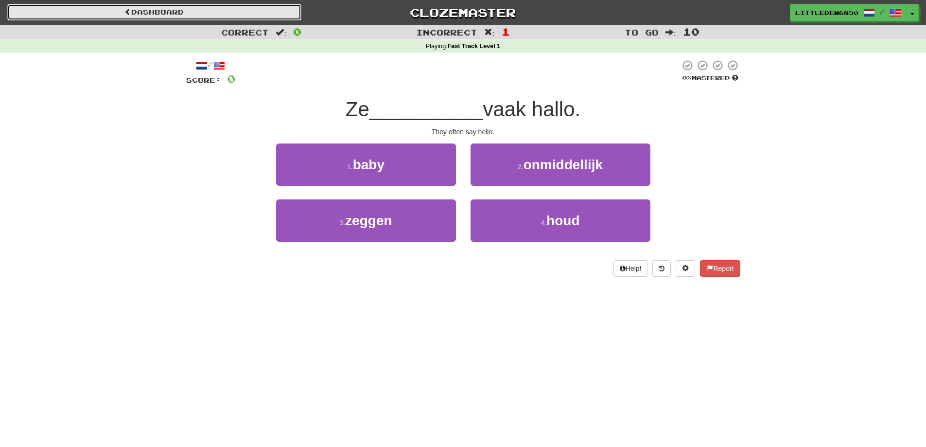
click at [224, 13] on link "Dashboard" at bounding box center [154, 12] width 294 height 17
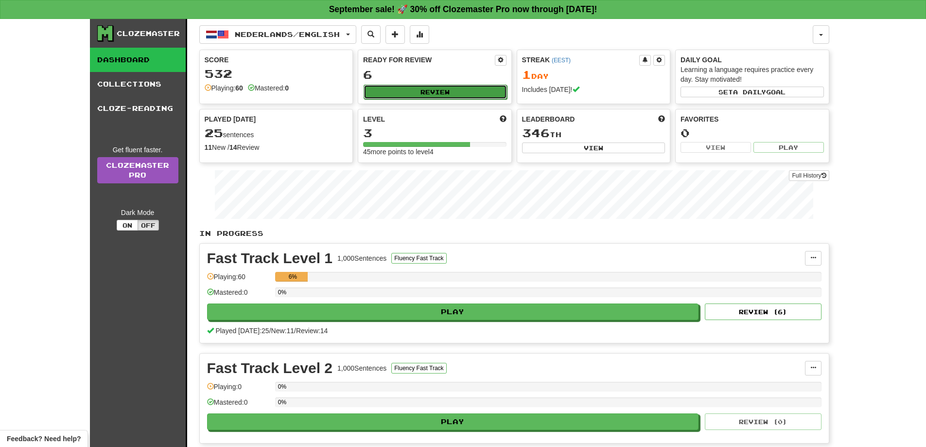
click at [459, 95] on button "Review" at bounding box center [435, 92] width 143 height 15
select select "**"
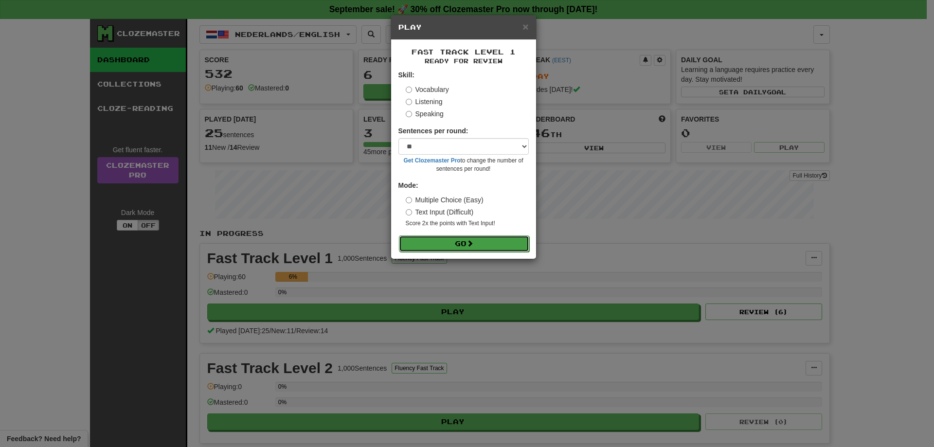
click at [473, 240] on span at bounding box center [469, 243] width 7 height 7
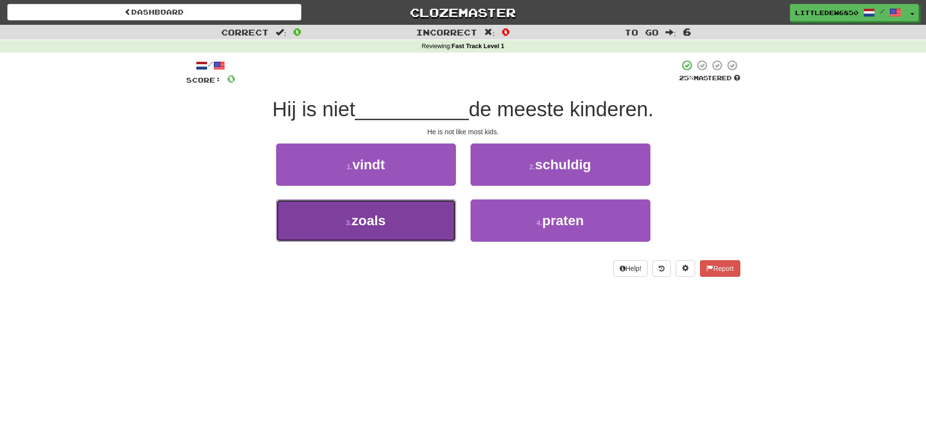
click at [395, 226] on button "3 . zoals" at bounding box center [366, 220] width 180 height 42
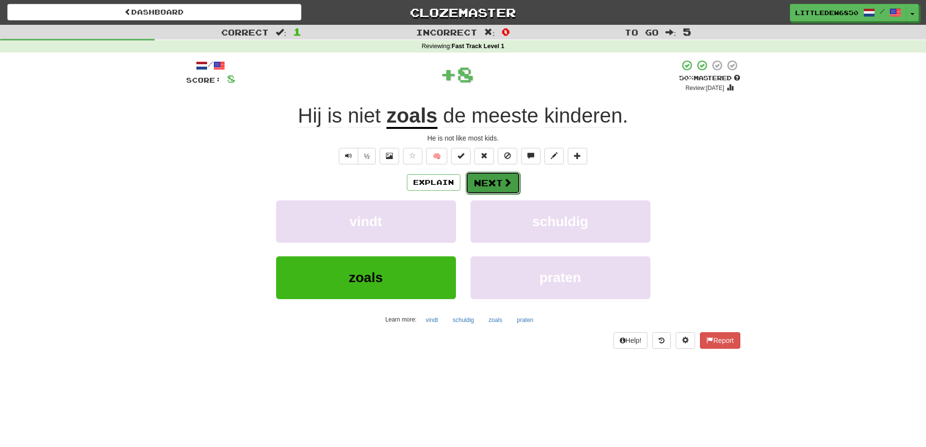
click at [506, 186] on span at bounding box center [507, 182] width 9 height 9
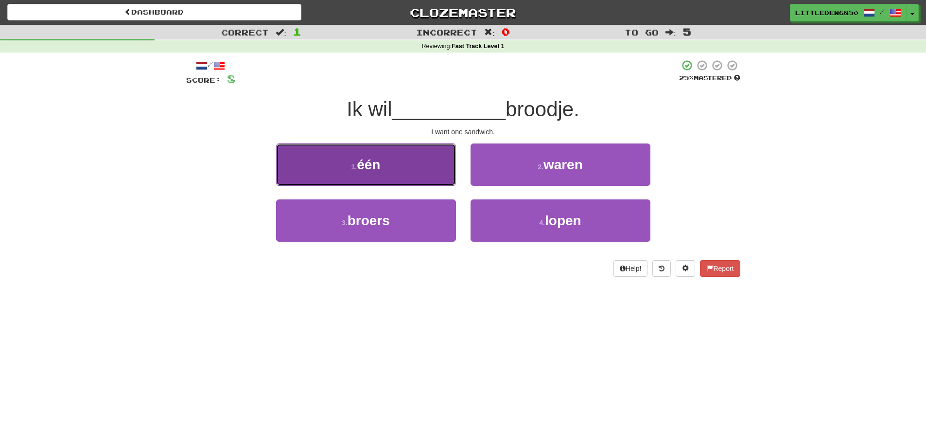
click at [441, 163] on button "1 . één" at bounding box center [366, 164] width 180 height 42
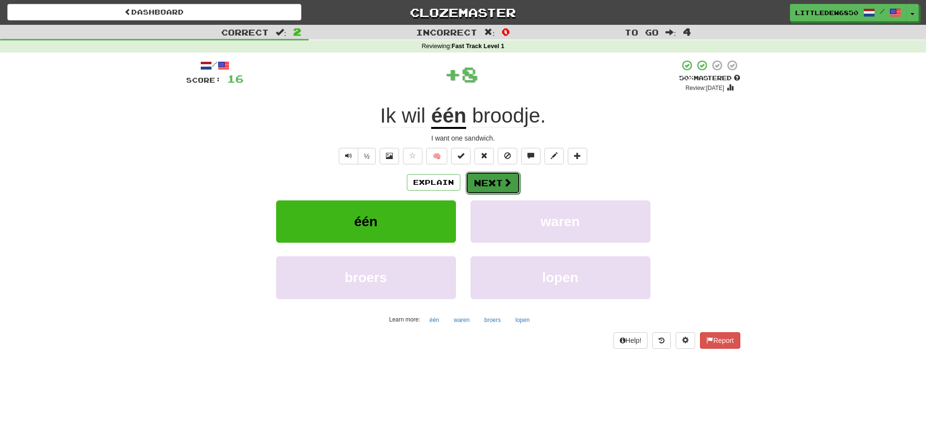
click at [497, 182] on button "Next" at bounding box center [493, 183] width 54 height 22
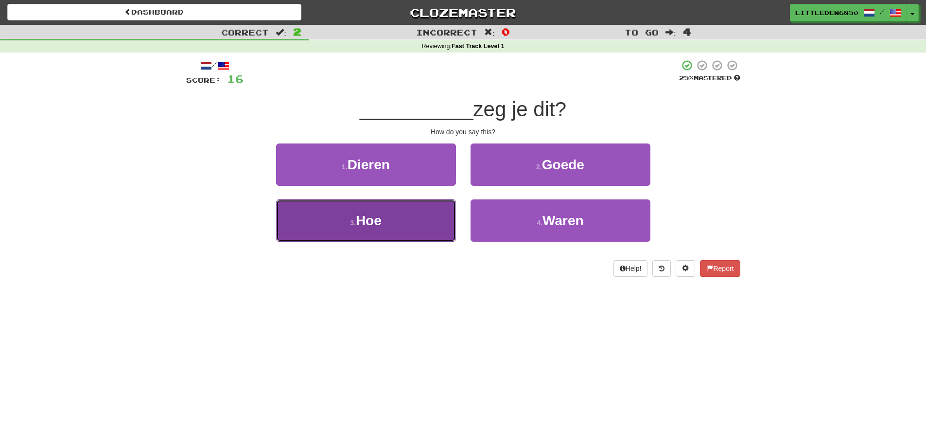
click at [440, 220] on button "3 . Hoe" at bounding box center [366, 220] width 180 height 42
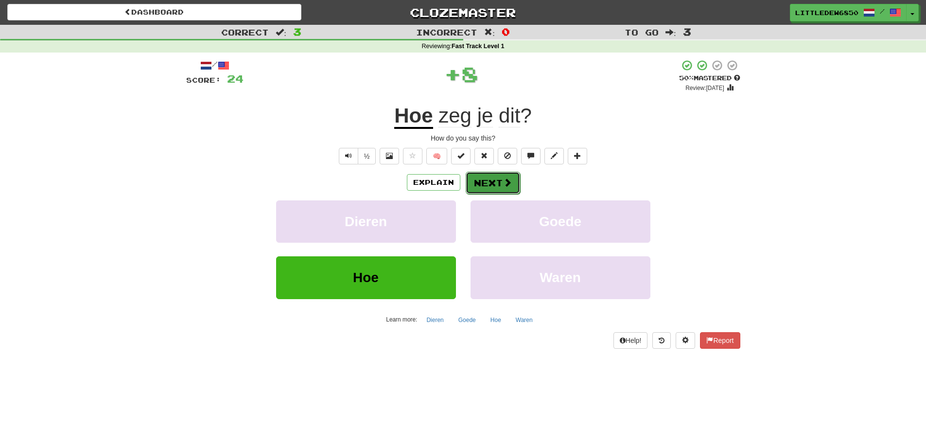
click at [497, 185] on button "Next" at bounding box center [493, 183] width 54 height 22
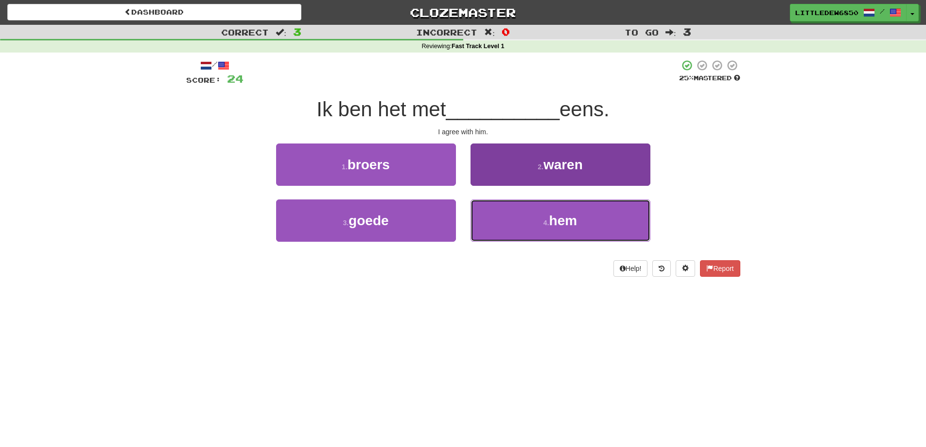
drag, startPoint x: 495, startPoint y: 214, endPoint x: 490, endPoint y: 208, distance: 7.6
click at [496, 213] on button "4 . hem" at bounding box center [561, 220] width 180 height 42
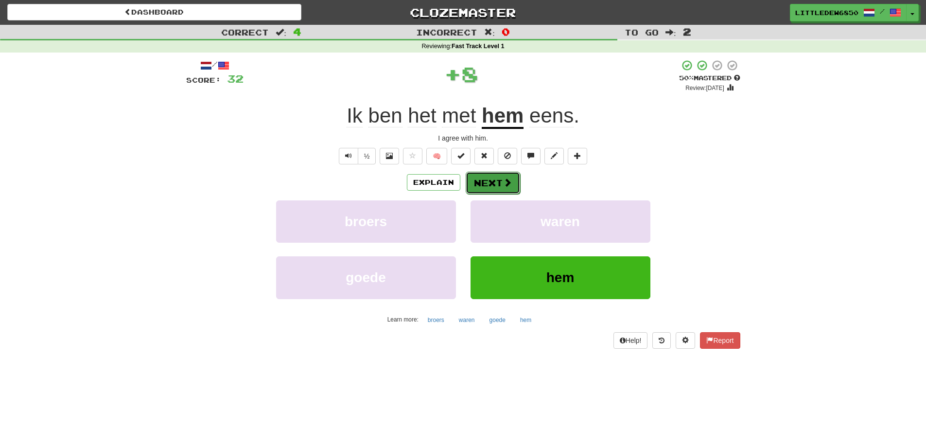
click at [474, 176] on button "Next" at bounding box center [493, 183] width 54 height 22
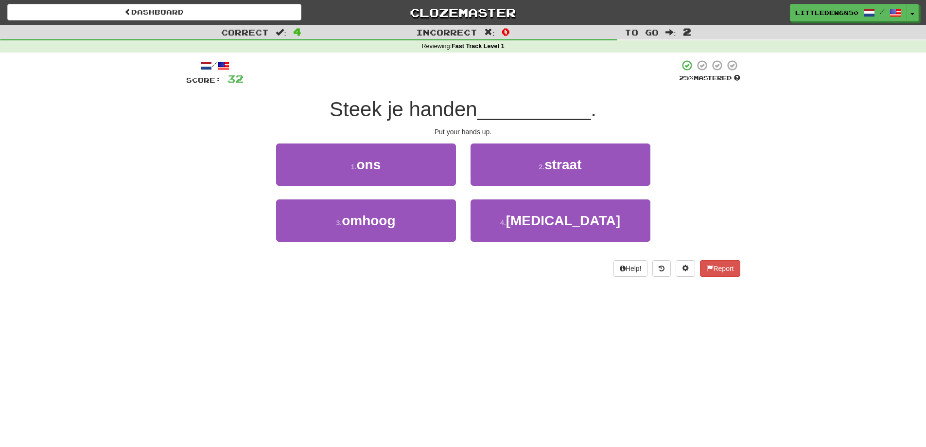
drag, startPoint x: 349, startPoint y: 106, endPoint x: 468, endPoint y: 111, distance: 119.2
click at [394, 106] on span "Steek je handen" at bounding box center [404, 109] width 148 height 23
click at [404, 115] on span "Steek je handen" at bounding box center [404, 109] width 148 height 23
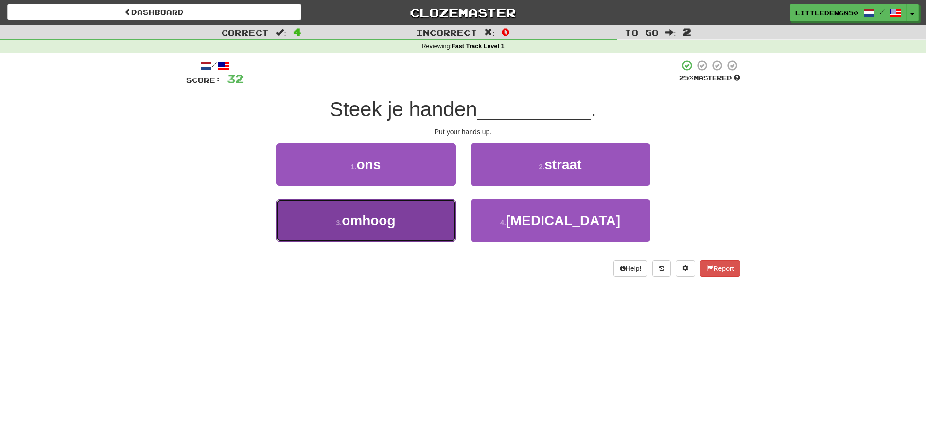
click at [438, 224] on button "3 . omhoog" at bounding box center [366, 220] width 180 height 42
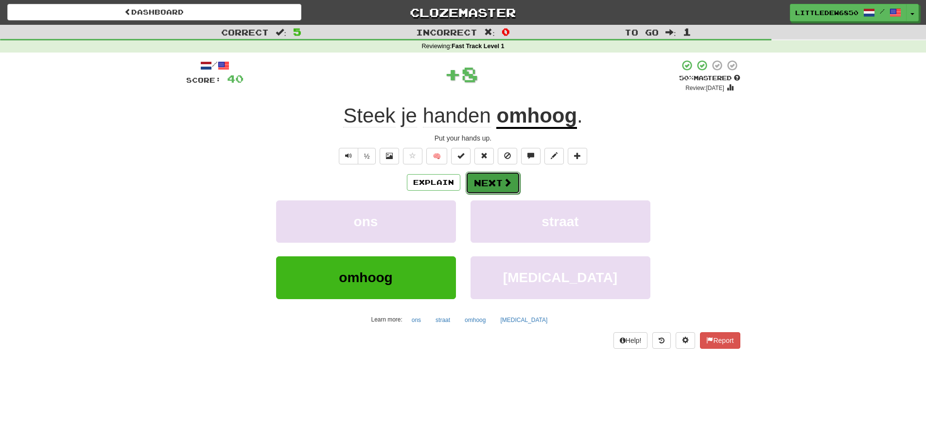
click at [507, 180] on span at bounding box center [507, 182] width 9 height 9
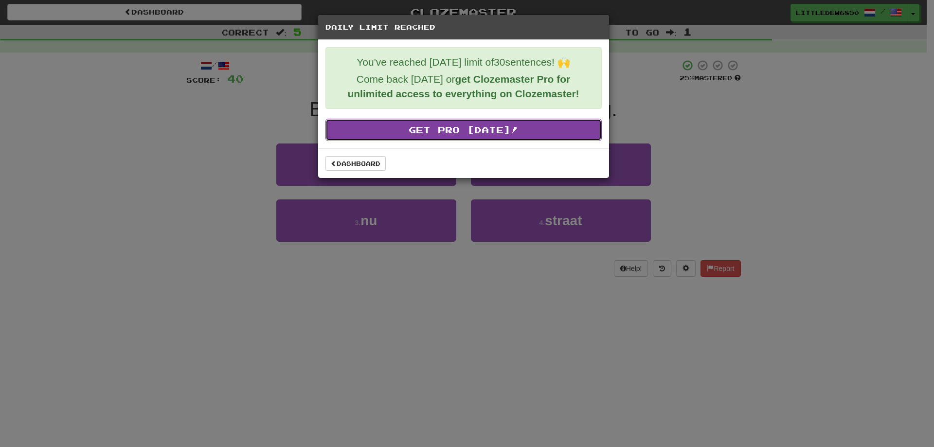
click at [463, 125] on link "Get Pro Today!" at bounding box center [463, 130] width 276 height 22
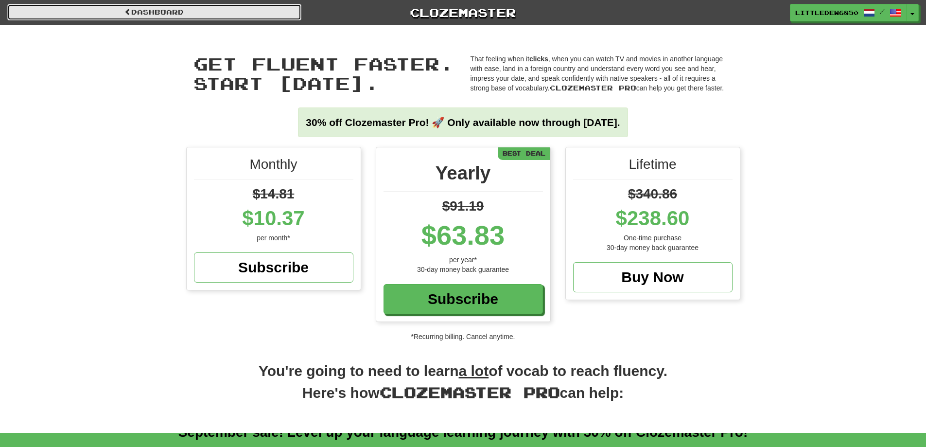
click at [196, 17] on link "Dashboard" at bounding box center [154, 12] width 294 height 17
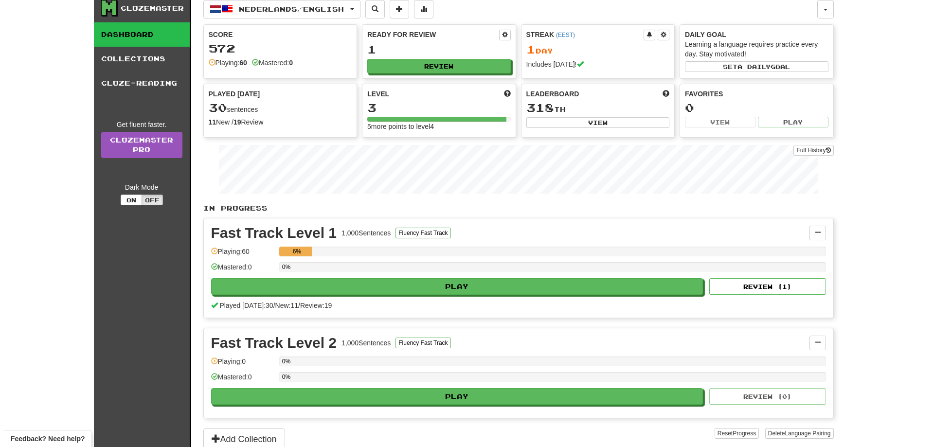
scroll to position [49, 0]
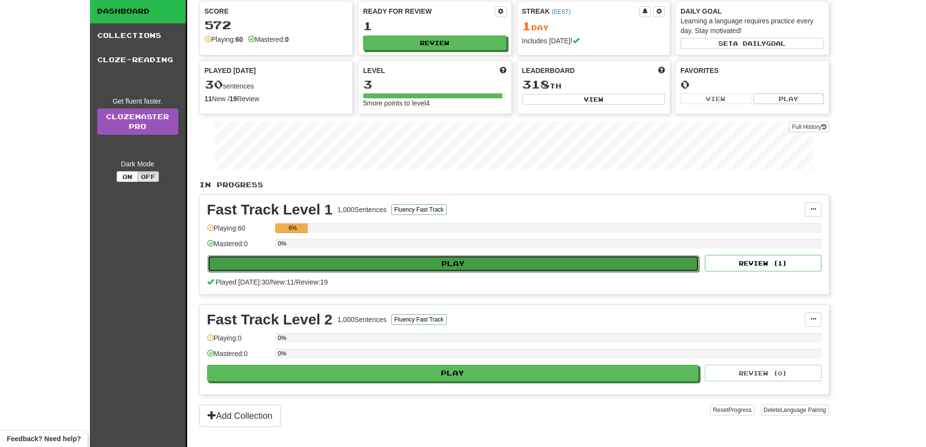
click at [426, 269] on button "Play" at bounding box center [454, 263] width 492 height 17
select select "**"
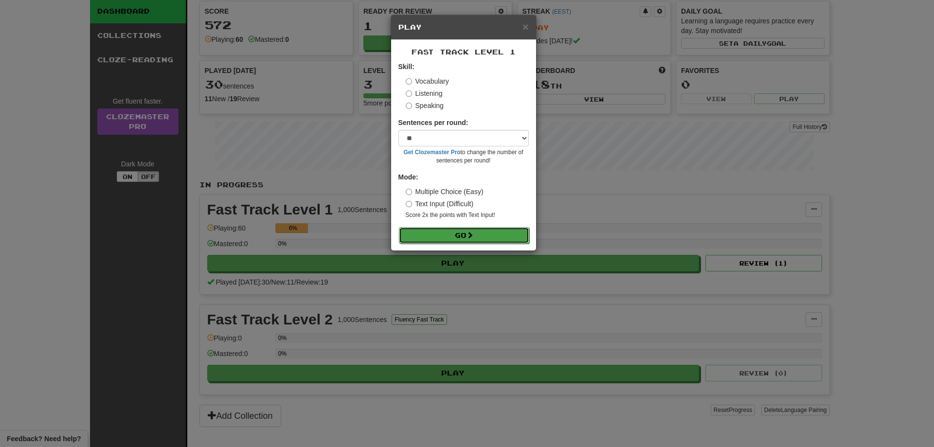
click at [479, 241] on button "Go" at bounding box center [464, 235] width 130 height 17
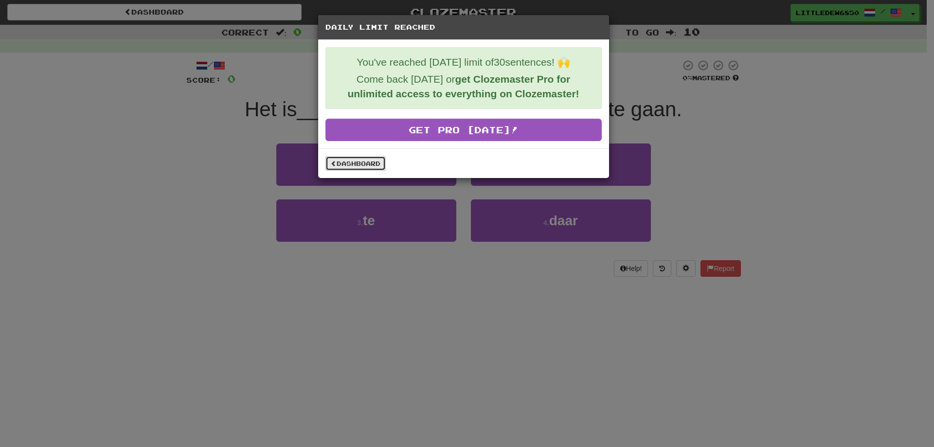
click at [355, 163] on link "Dashboard" at bounding box center [355, 163] width 60 height 15
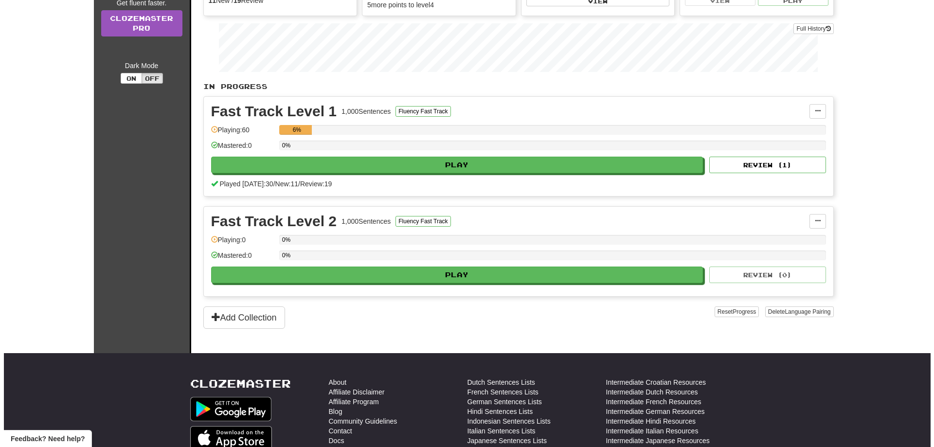
scroll to position [243, 0]
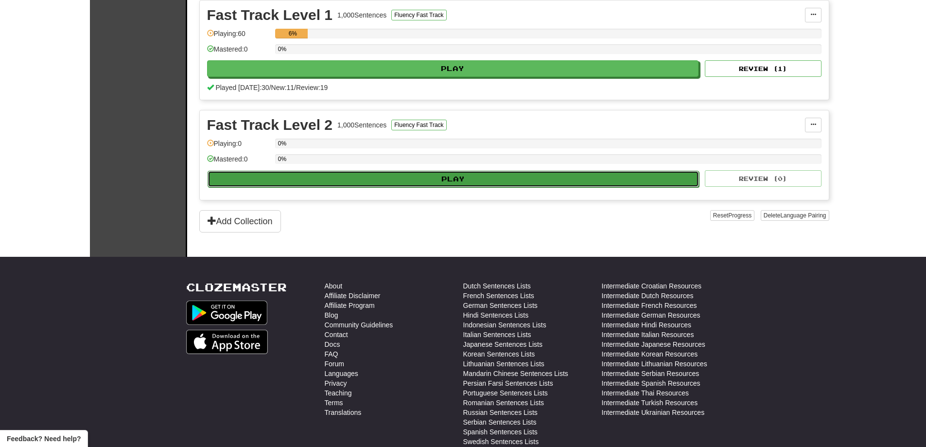
click at [391, 177] on button "Play" at bounding box center [454, 179] width 492 height 17
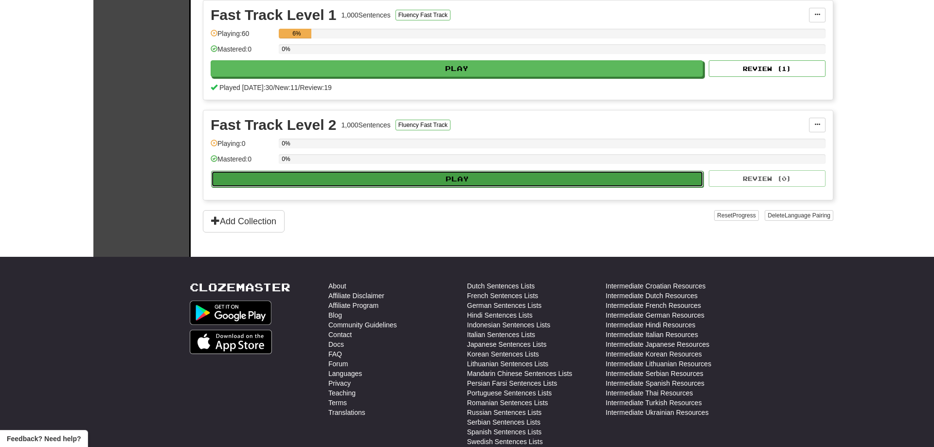
select select "**"
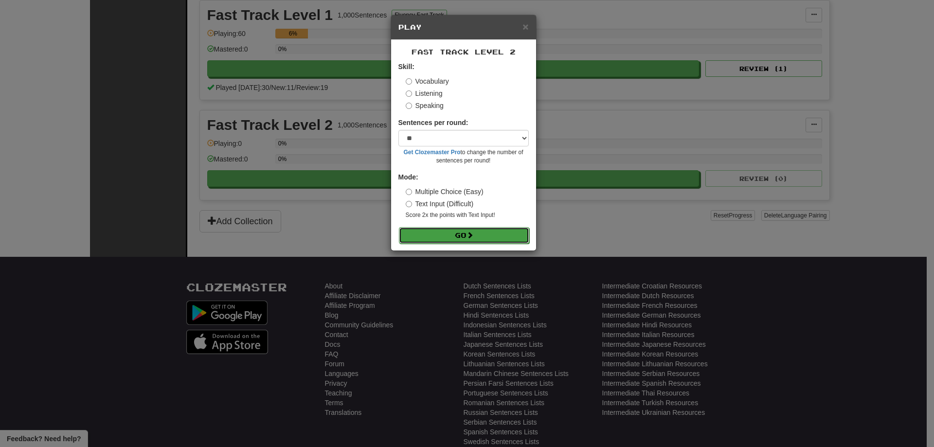
click at [461, 229] on button "Go" at bounding box center [464, 235] width 130 height 17
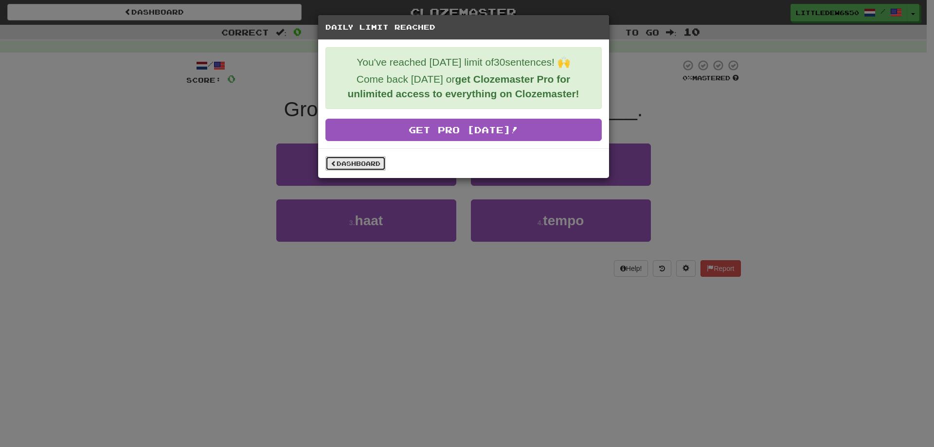
click at [375, 169] on link "Dashboard" at bounding box center [355, 163] width 60 height 15
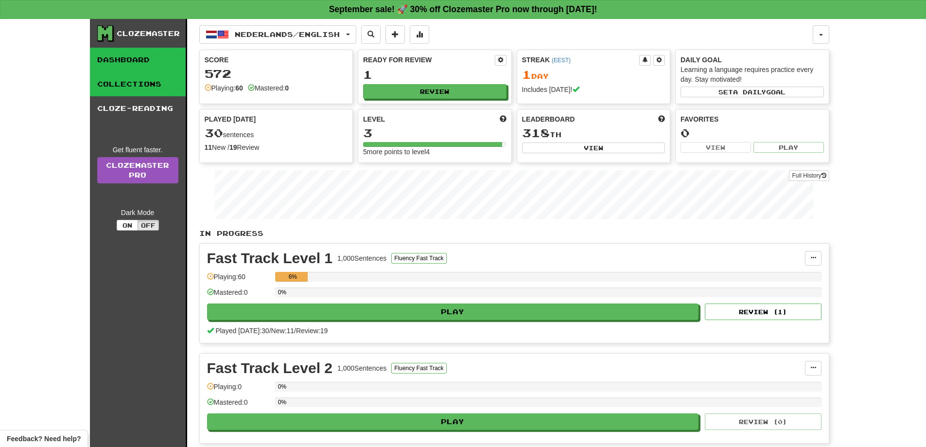
click at [153, 85] on link "Collections" at bounding box center [138, 84] width 96 height 24
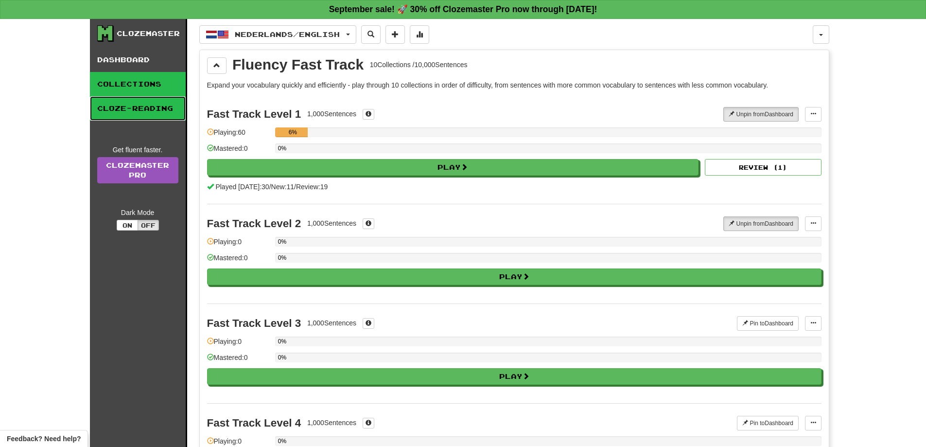
click at [143, 101] on link "Cloze-Reading" at bounding box center [138, 108] width 96 height 24
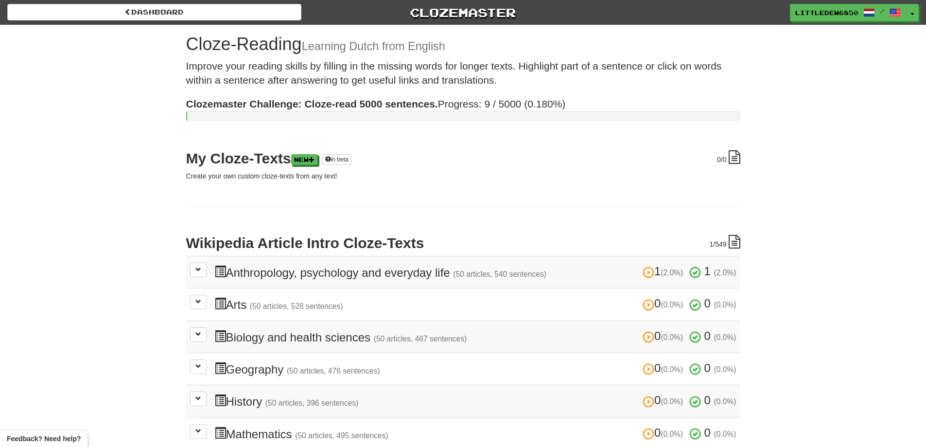
click at [232, 114] on div at bounding box center [463, 116] width 554 height 10
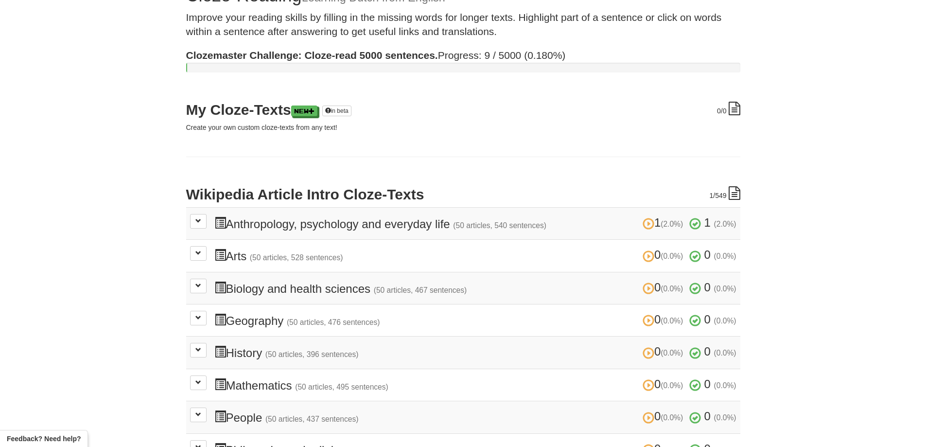
scroll to position [146, 0]
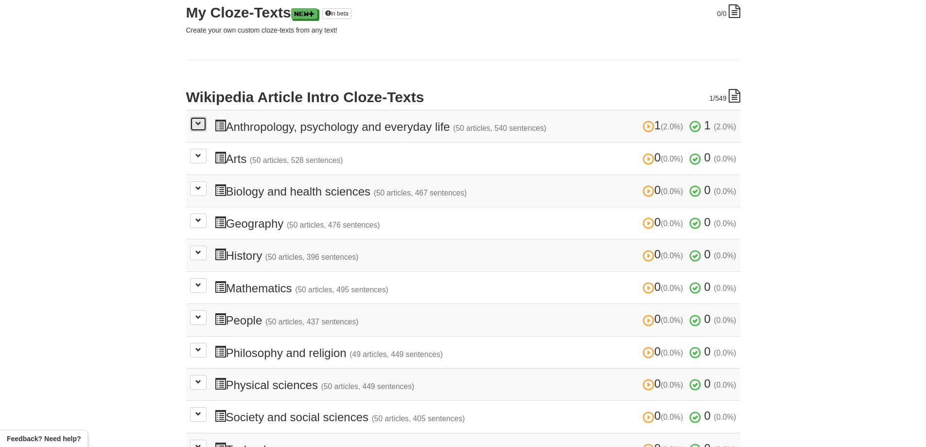
click at [196, 128] on button at bounding box center [198, 124] width 17 height 15
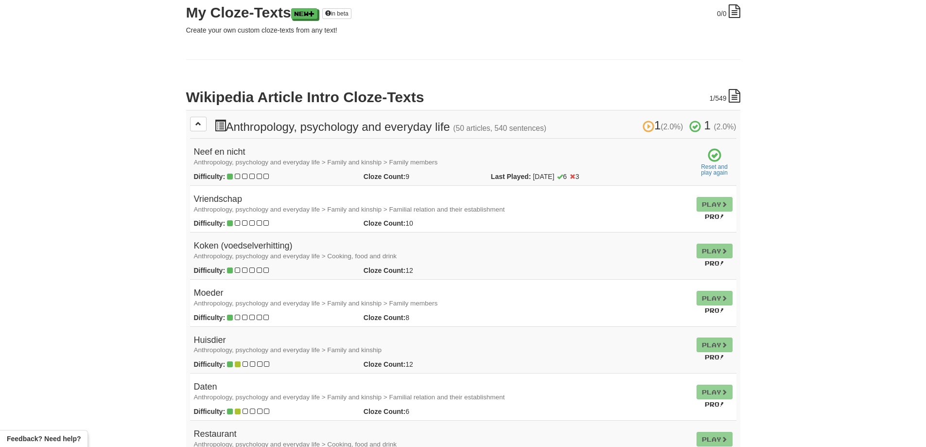
drag, startPoint x: 294, startPoint y: 207, endPoint x: 264, endPoint y: 221, distance: 33.9
click at [292, 207] on small "Anthropology, psychology and everyday life > Family and kinship > Familial rela…" at bounding box center [349, 209] width 311 height 7
click at [264, 221] on icon at bounding box center [266, 223] width 5 height 7
drag, startPoint x: 294, startPoint y: 262, endPoint x: 301, endPoint y: 282, distance: 20.6
click at [295, 262] on td "Koken (voedselverhitting) Anthropology, psychology and everyday life > Cooking,…" at bounding box center [441, 255] width 503 height 47
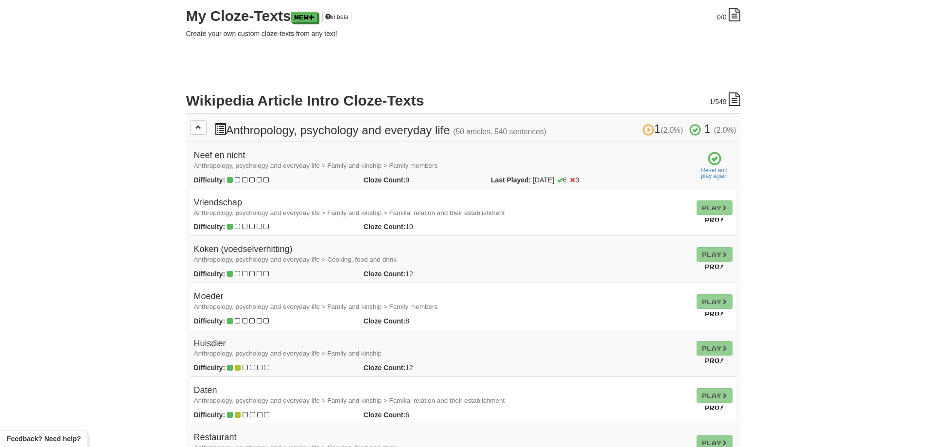
scroll to position [0, 0]
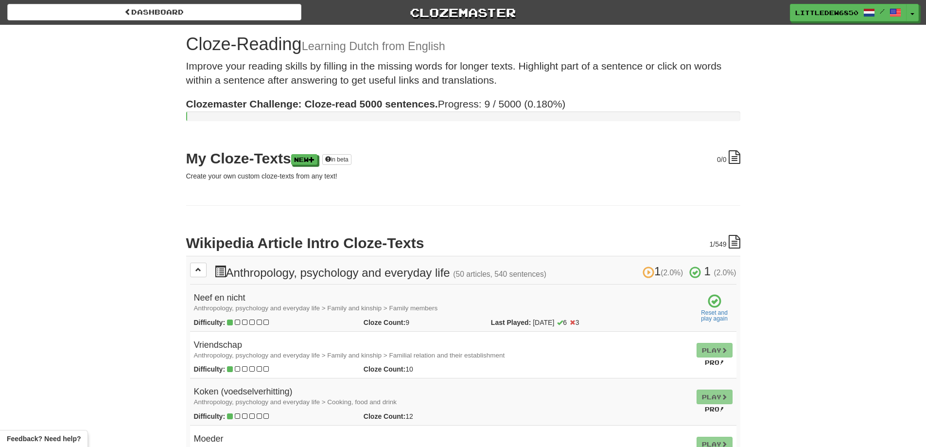
click at [328, 163] on h2 "My Cloze-Texts New in beta" at bounding box center [463, 158] width 554 height 16
click at [321, 167] on div "0 /0 My Cloze-Texts New in beta Create your own custom cloze-texts from any tex…" at bounding box center [463, 165] width 554 height 31
click at [315, 160] on span at bounding box center [312, 160] width 6 height 6
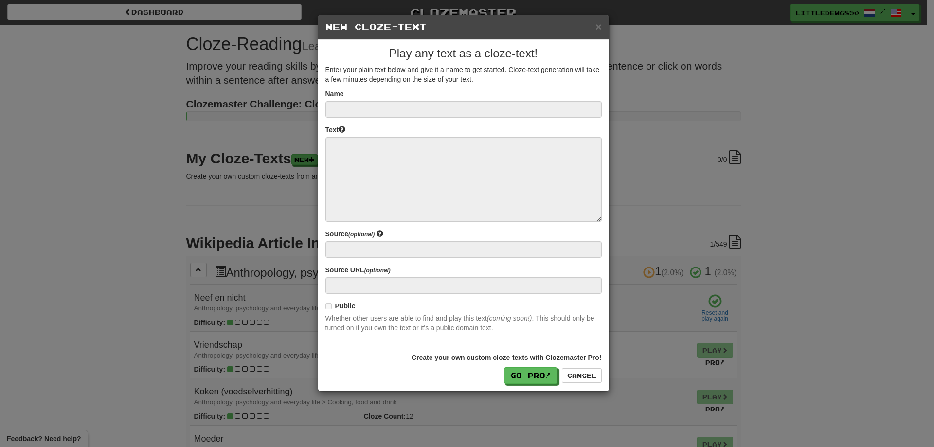
click at [257, 160] on div "× New Cloze-Text Play any text as a cloze-text! Enter your plain text below and…" at bounding box center [467, 223] width 934 height 447
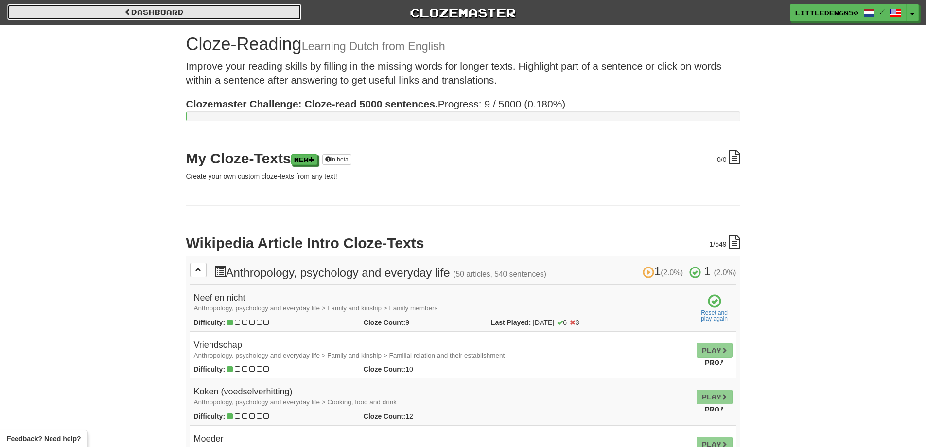
click at [66, 8] on link "Dashboard" at bounding box center [154, 12] width 294 height 17
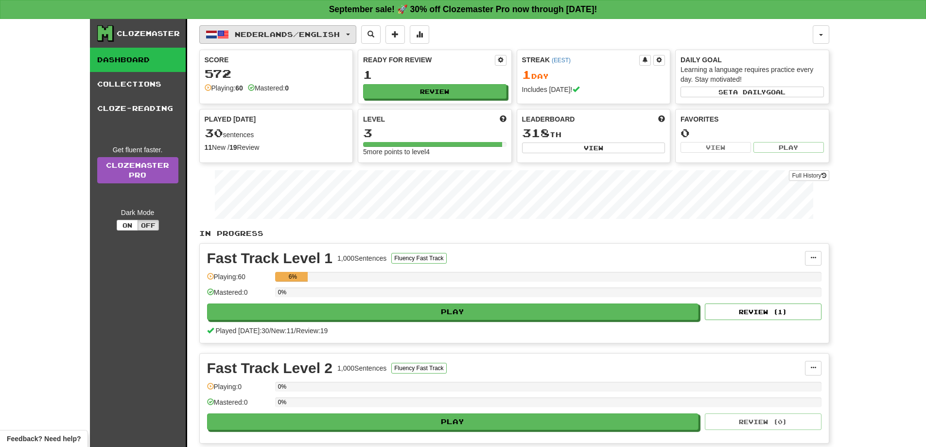
click at [356, 35] on button "Nederlands / English" at bounding box center [277, 34] width 157 height 18
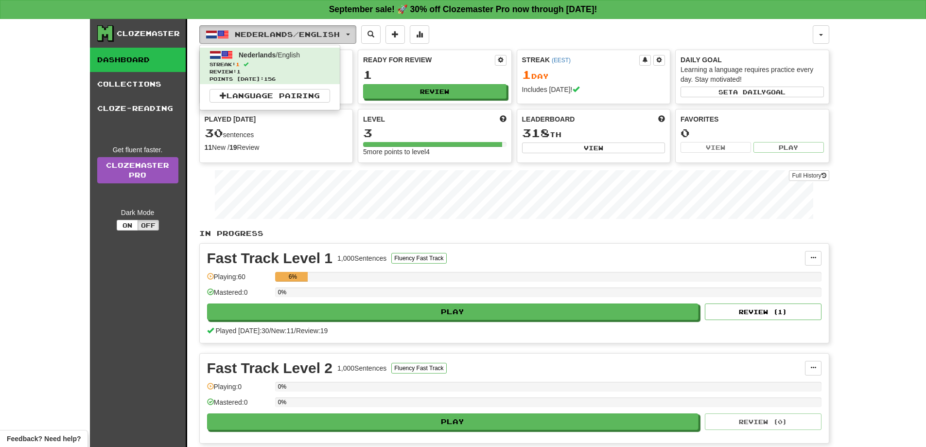
click at [356, 35] on button "Nederlands / English" at bounding box center [277, 34] width 157 height 18
